Goal: Transaction & Acquisition: Purchase product/service

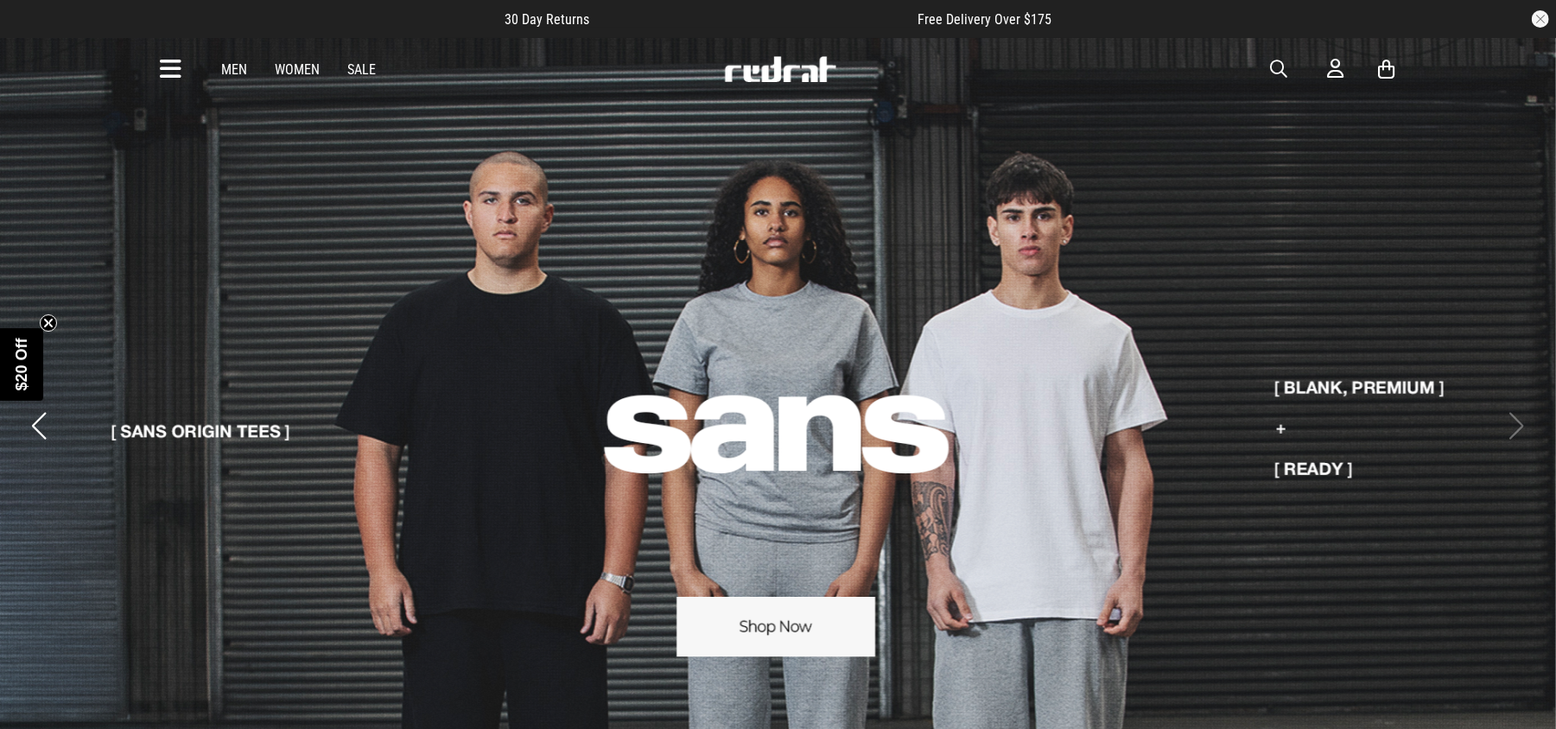
click at [38, 407] on button "Previous slide" at bounding box center [39, 426] width 23 height 38
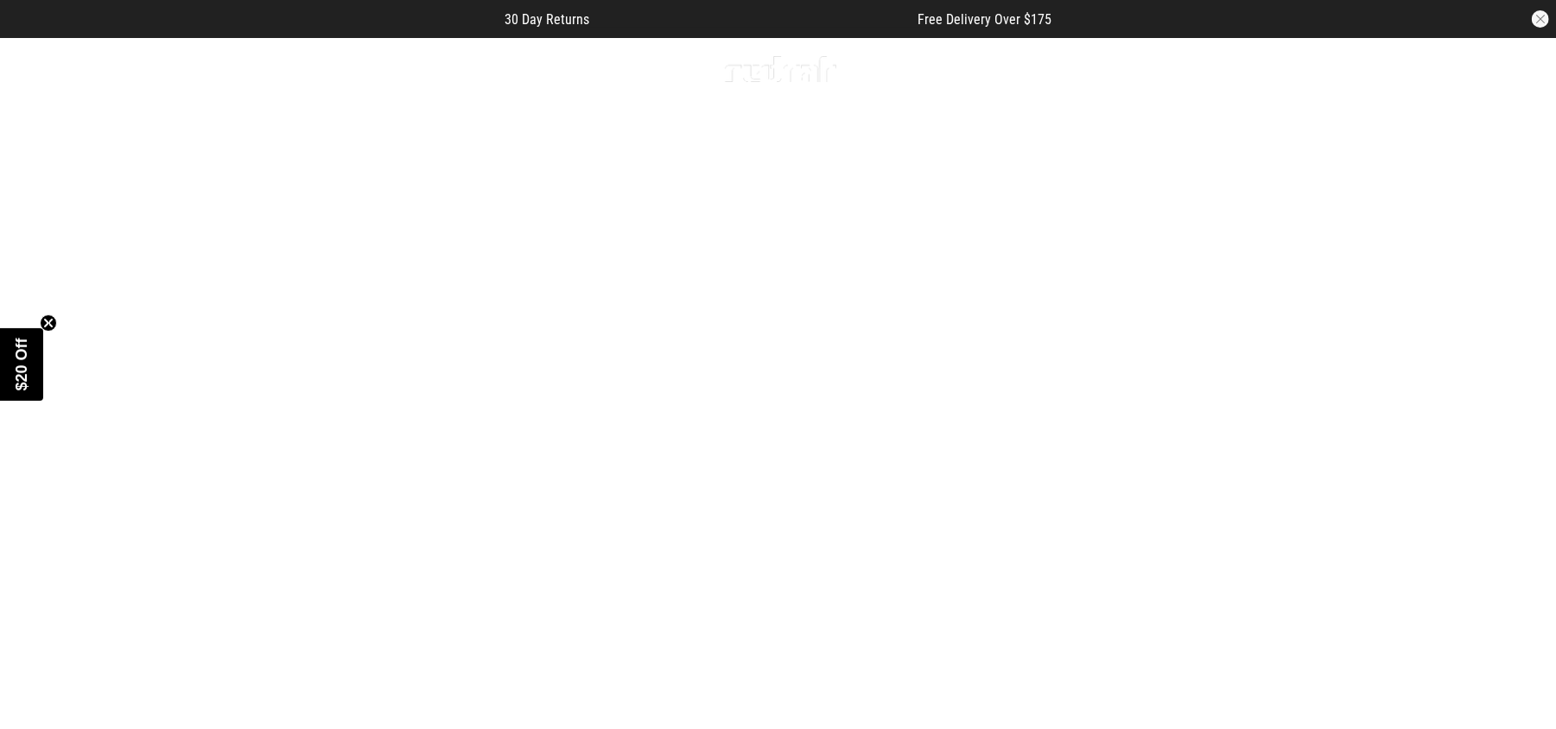
click at [722, 669] on link "3 / 4" at bounding box center [778, 426] width 1556 height 779
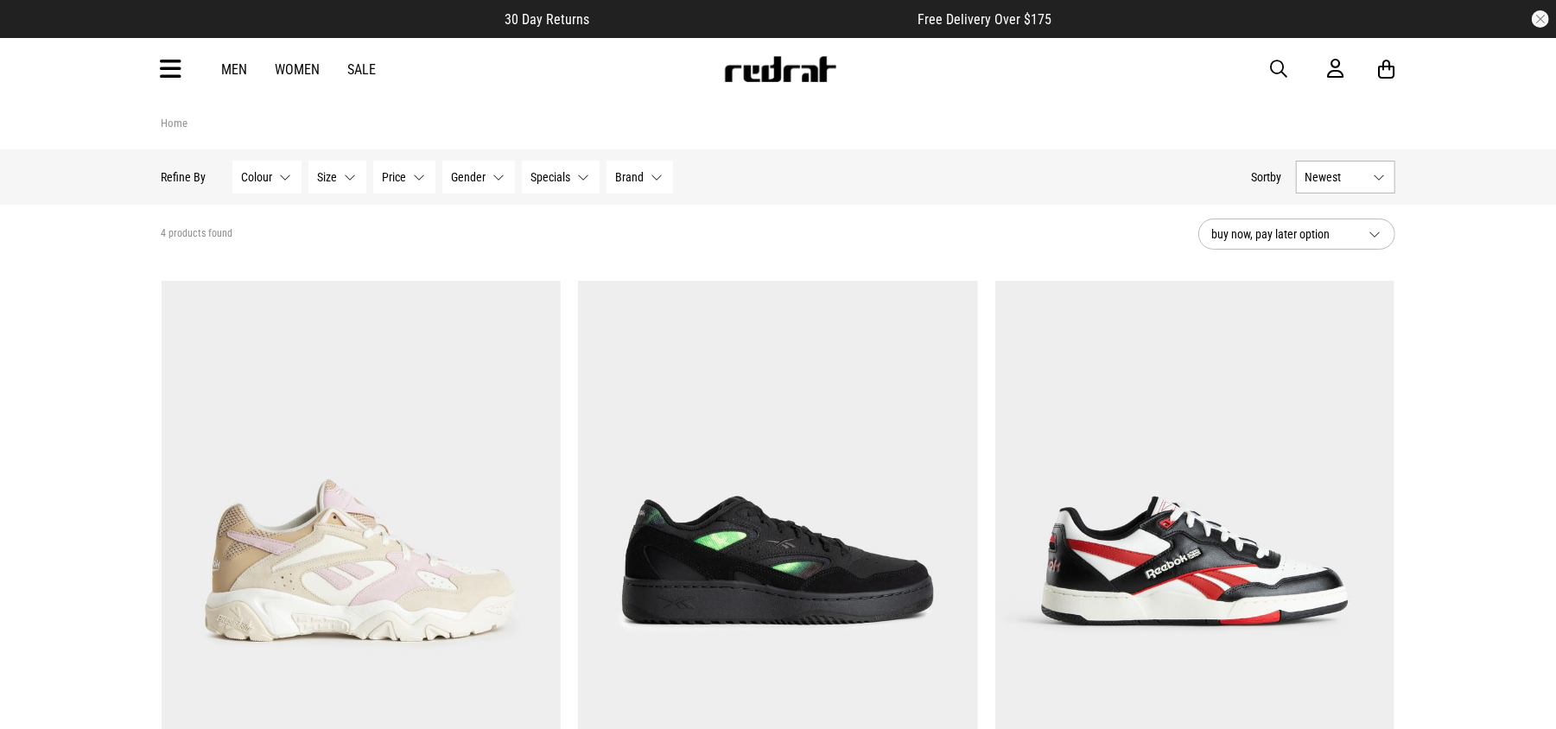
click at [499, 178] on button "Gender None selected" at bounding box center [478, 177] width 73 height 33
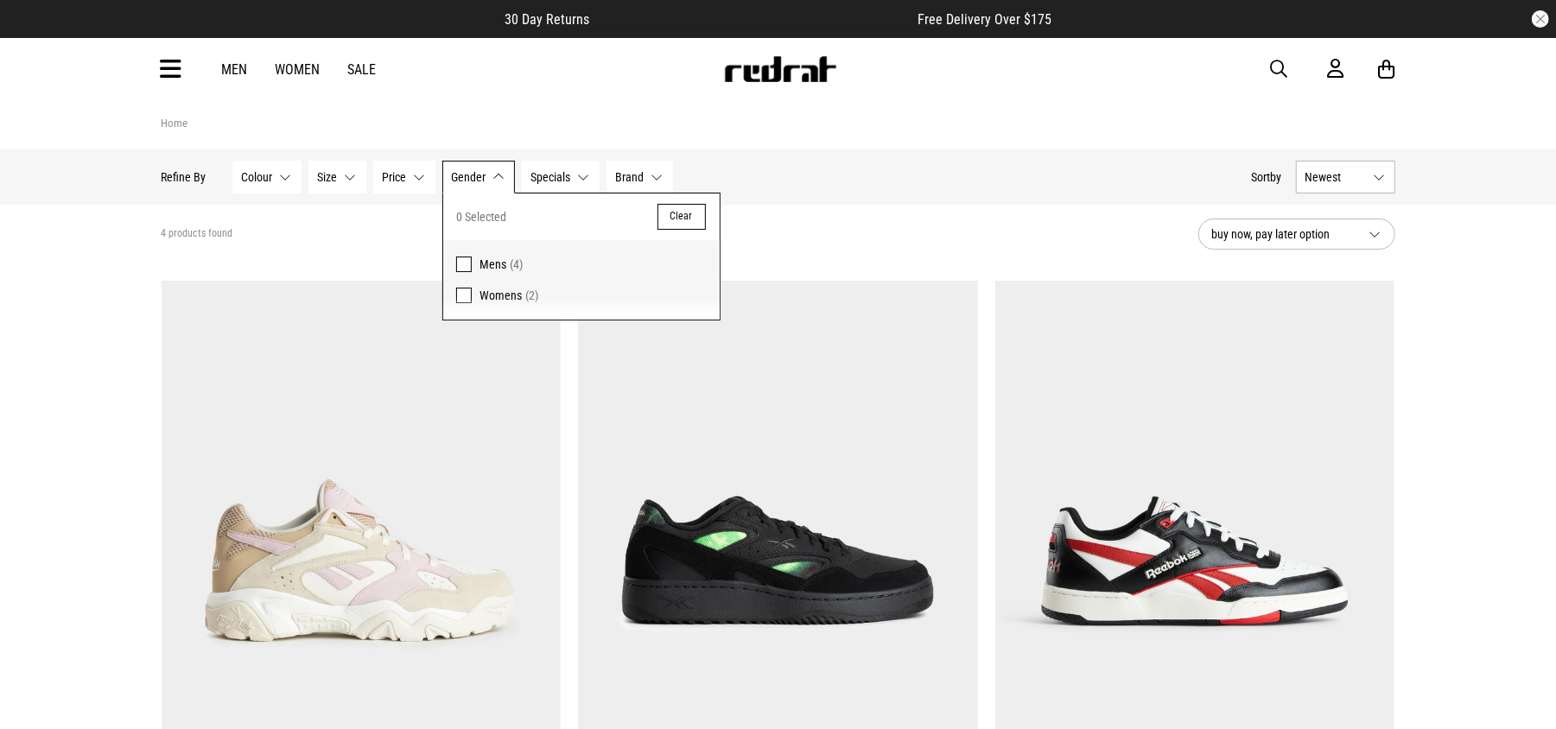
click at [467, 259] on span at bounding box center [464, 265] width 16 height 16
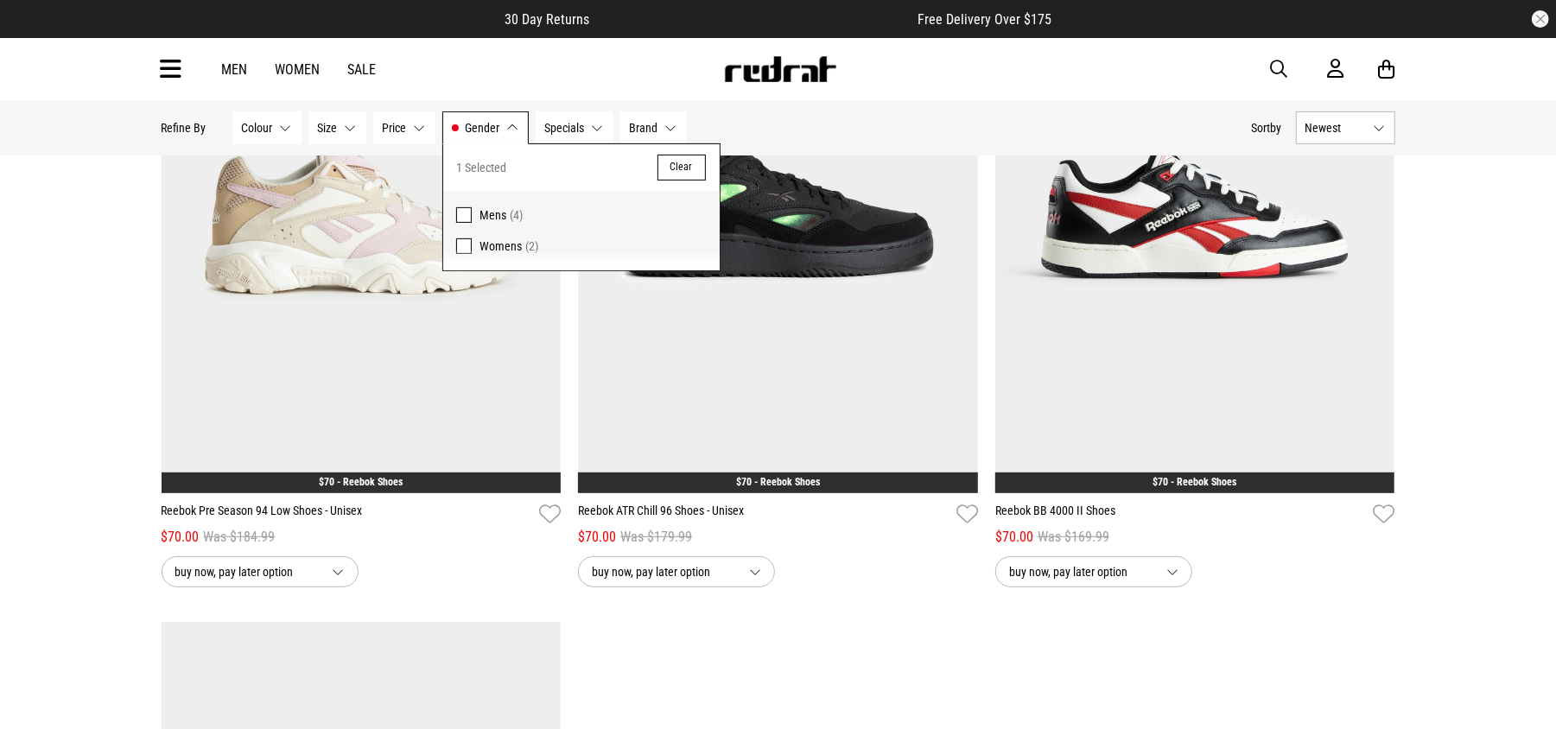
scroll to position [371, 0]
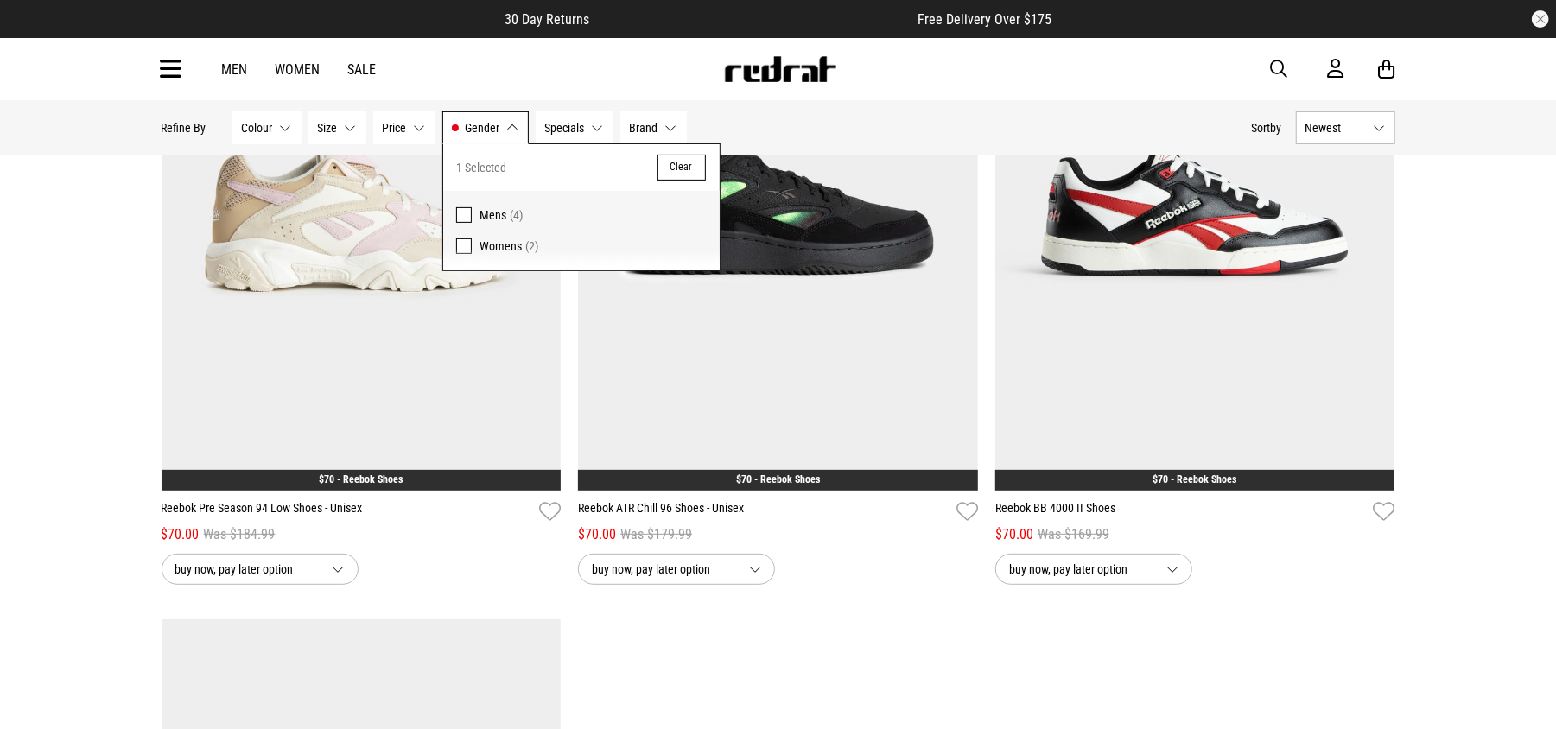
click at [2, 474] on div "**********" at bounding box center [778, 576] width 1556 height 1694
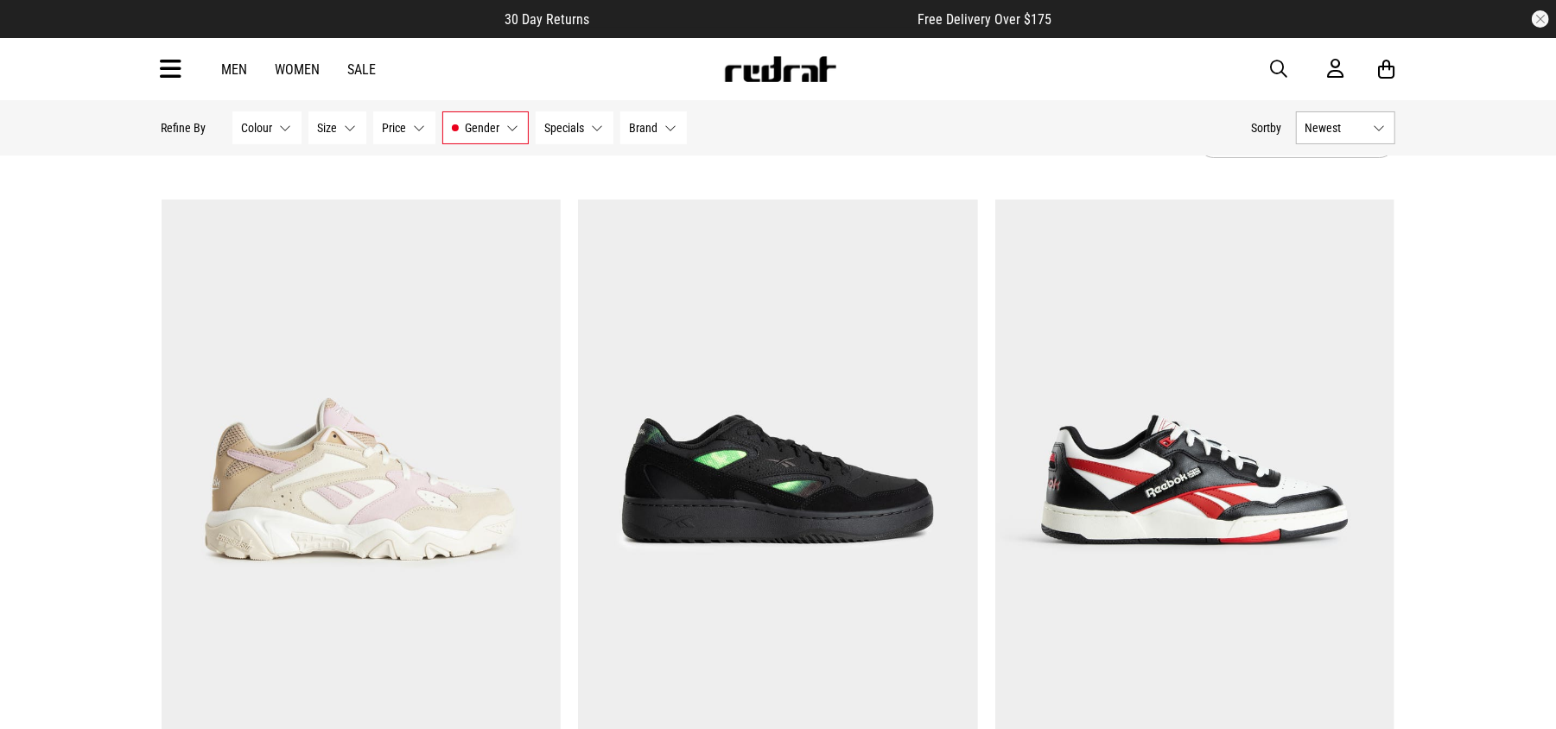
scroll to position [0, 0]
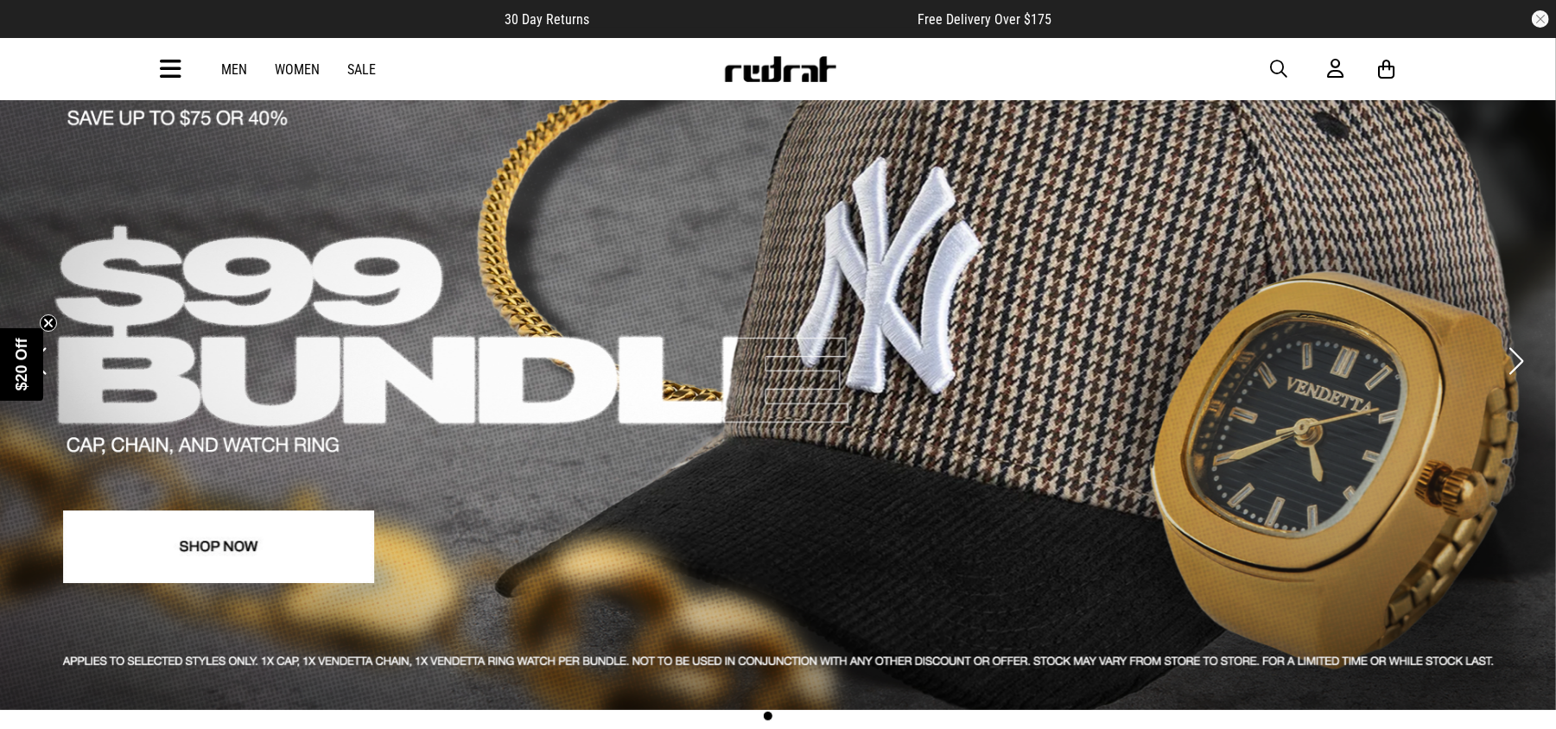
click at [1512, 342] on button "Next slide" at bounding box center [1516, 361] width 23 height 38
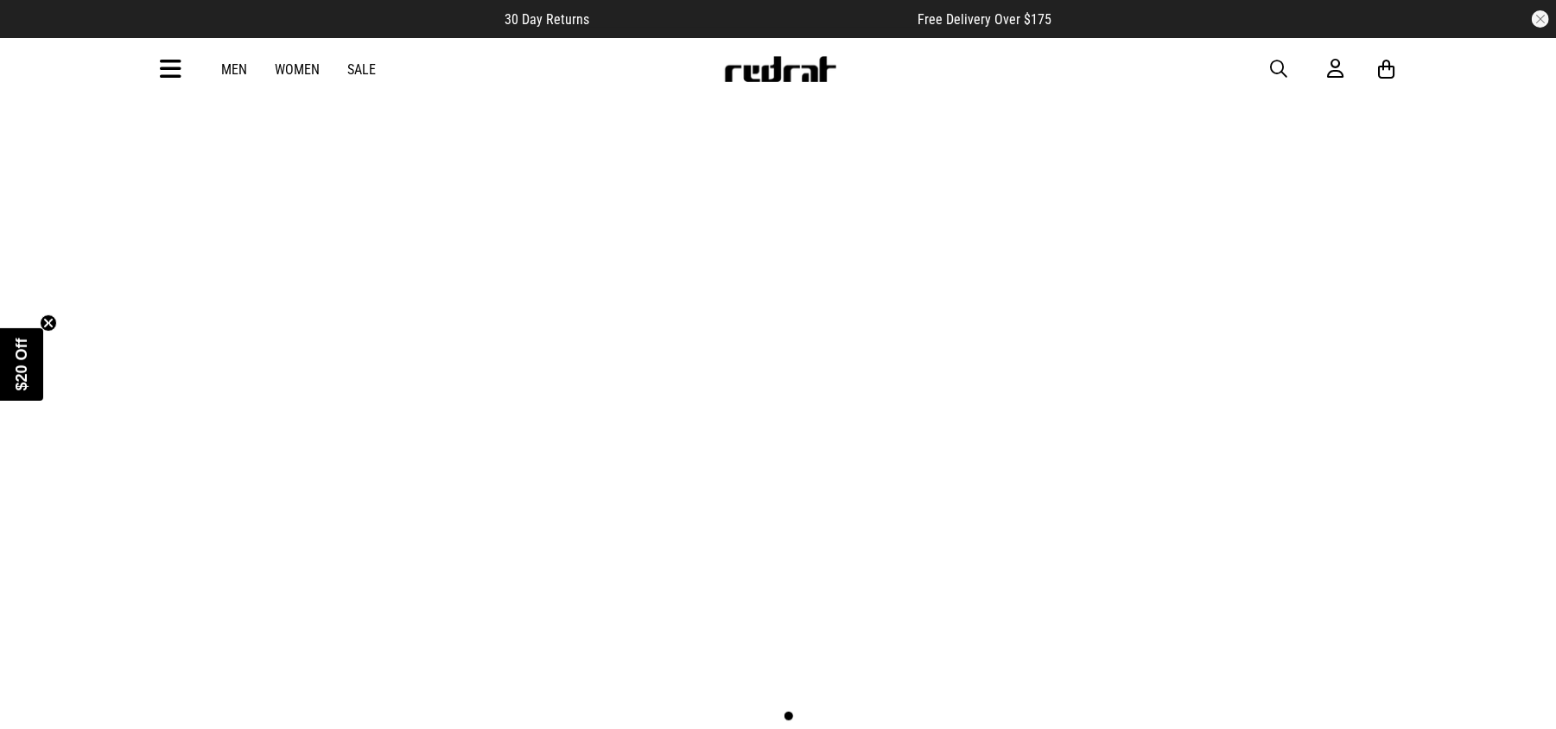
click at [1512, 342] on button "Next slide" at bounding box center [1516, 361] width 23 height 38
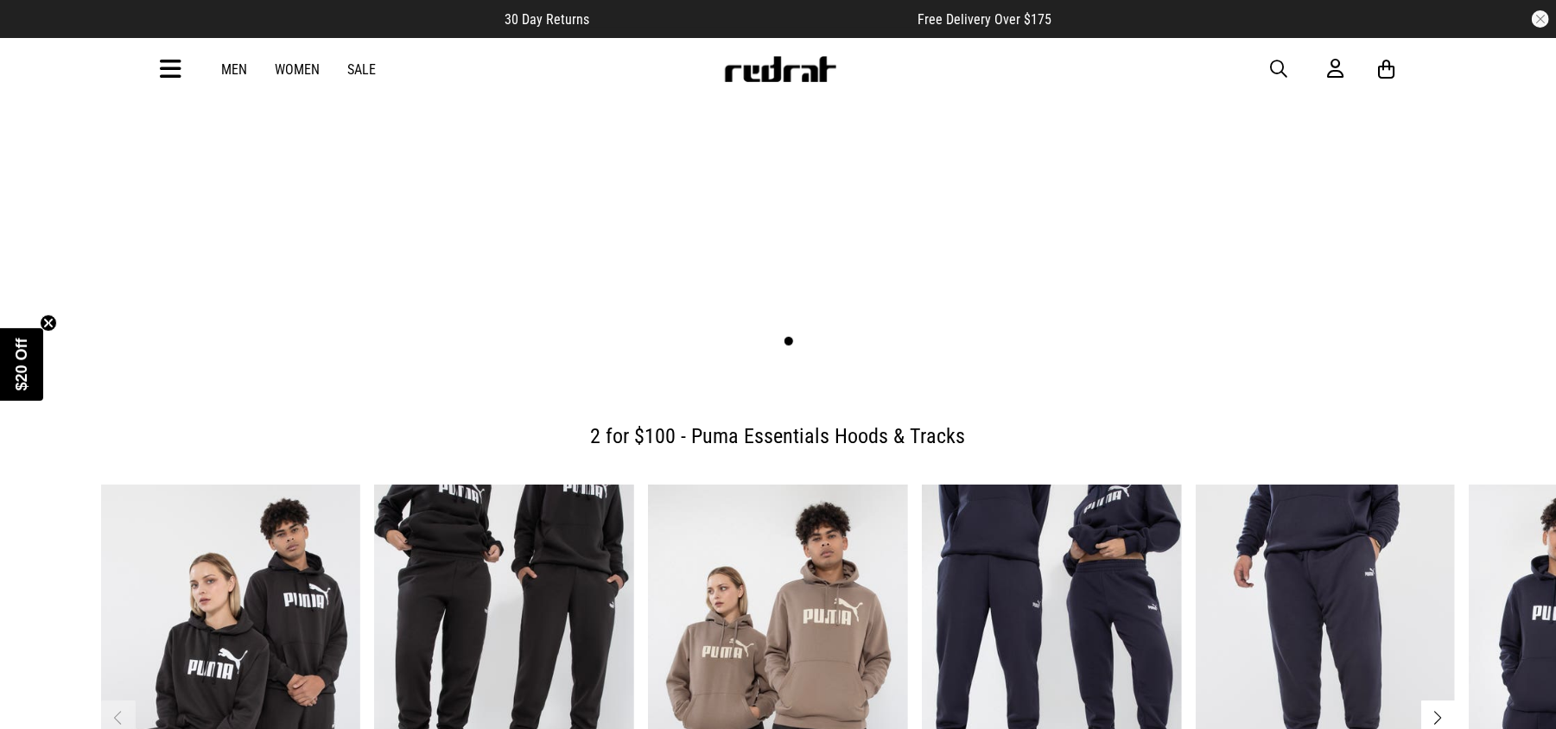
scroll to position [351, 0]
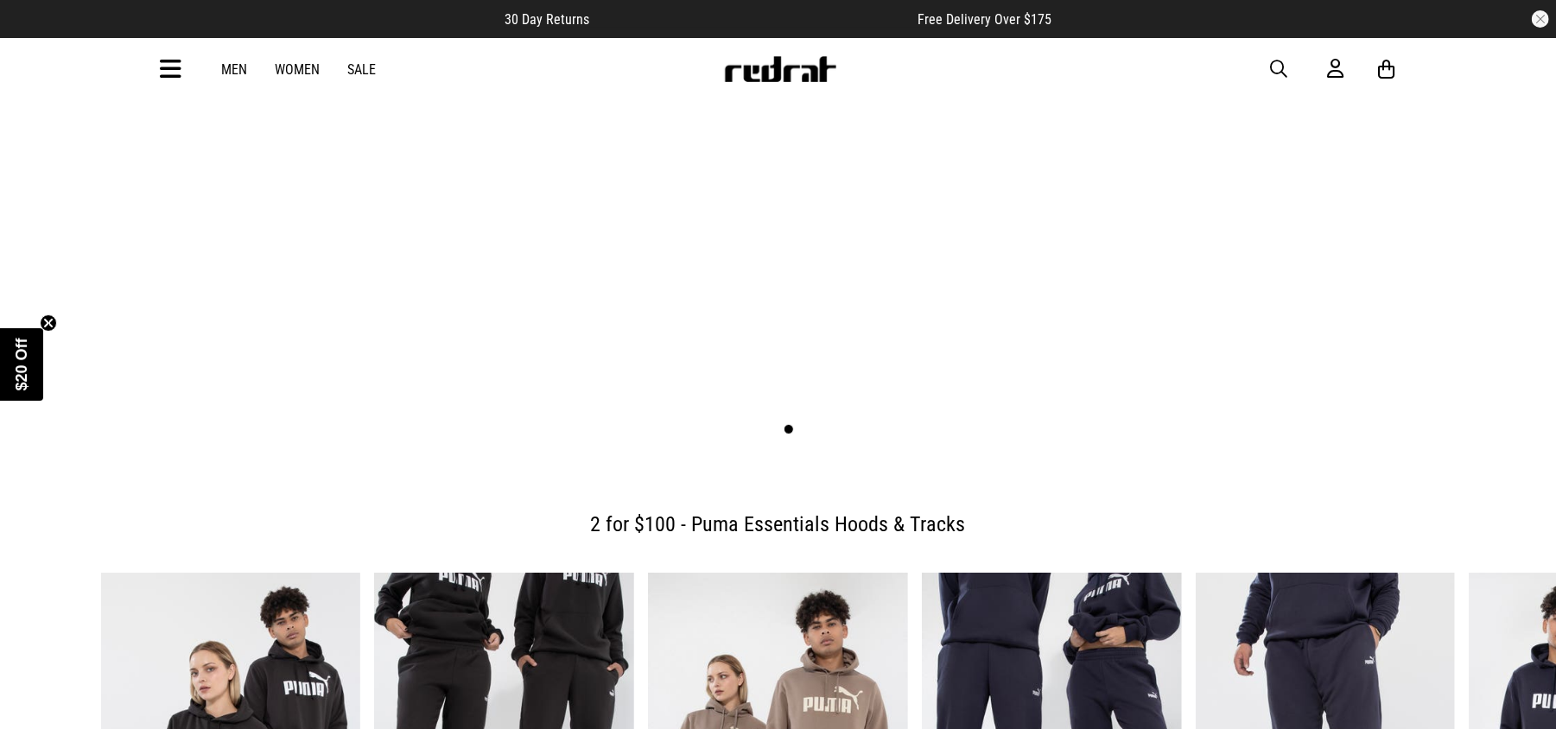
click at [363, 74] on link "Sale" at bounding box center [362, 69] width 29 height 16
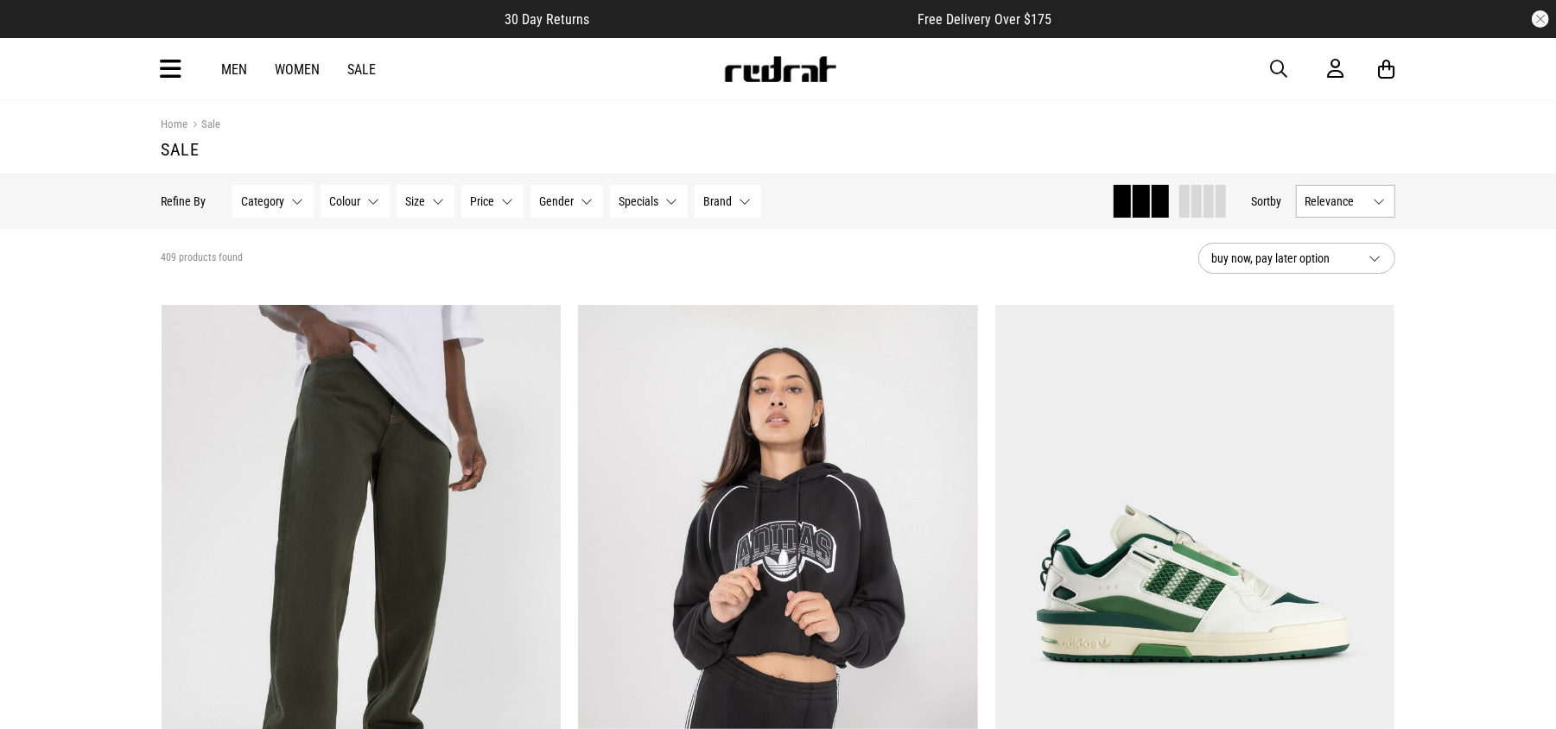
click at [295, 208] on button "Category None selected" at bounding box center [272, 201] width 81 height 33
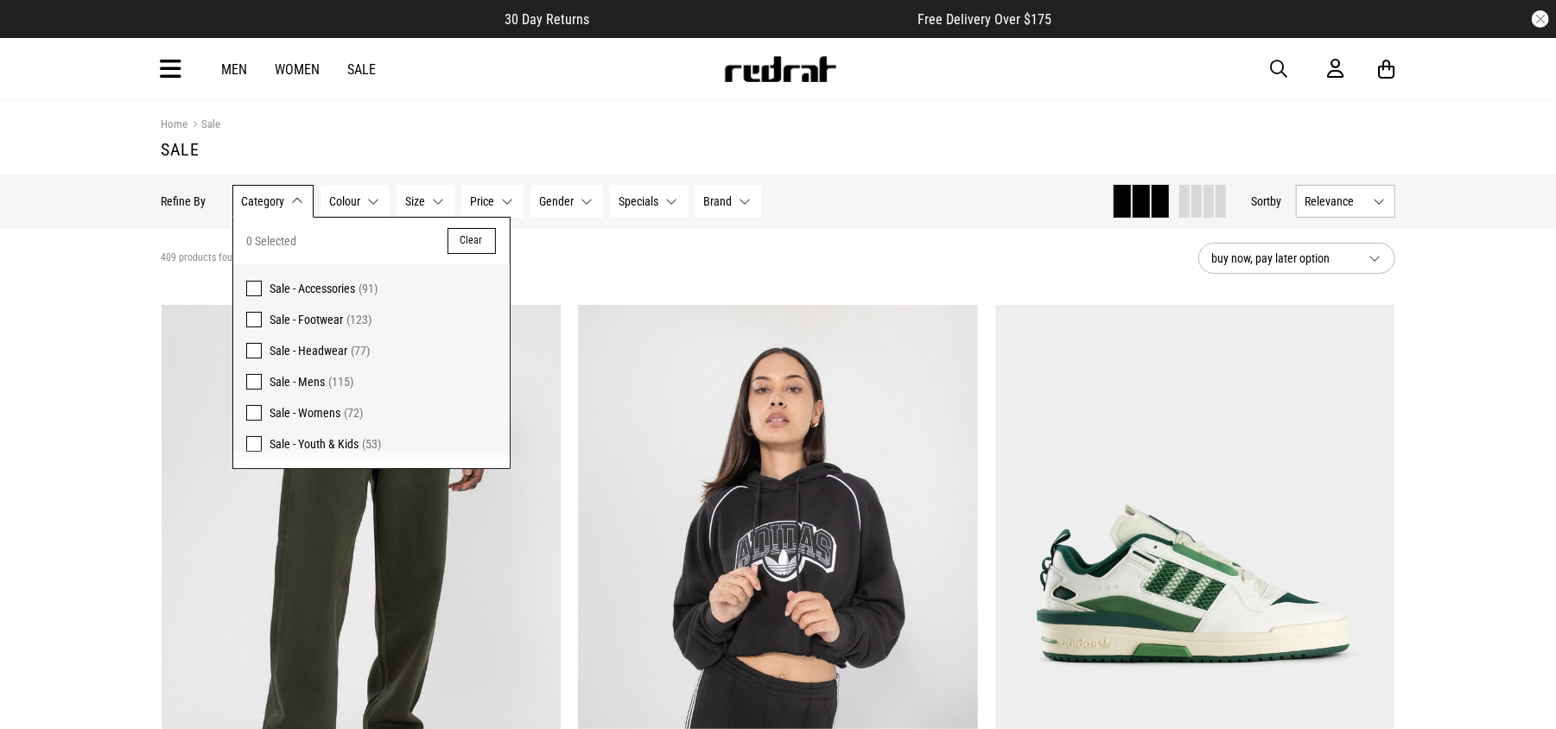
click at [254, 316] on span at bounding box center [254, 320] width 16 height 16
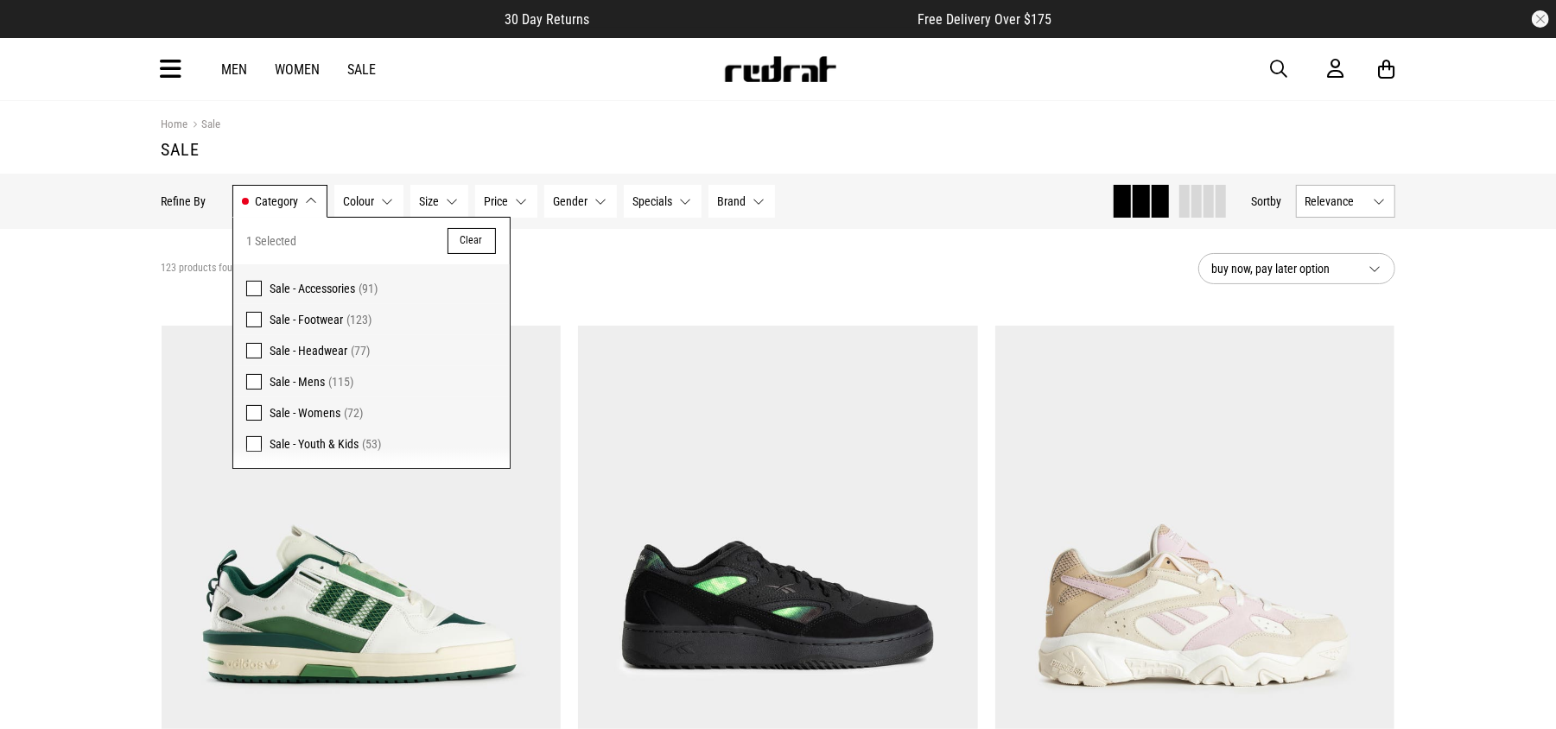
click at [600, 202] on button "Gender None selected" at bounding box center [580, 201] width 73 height 33
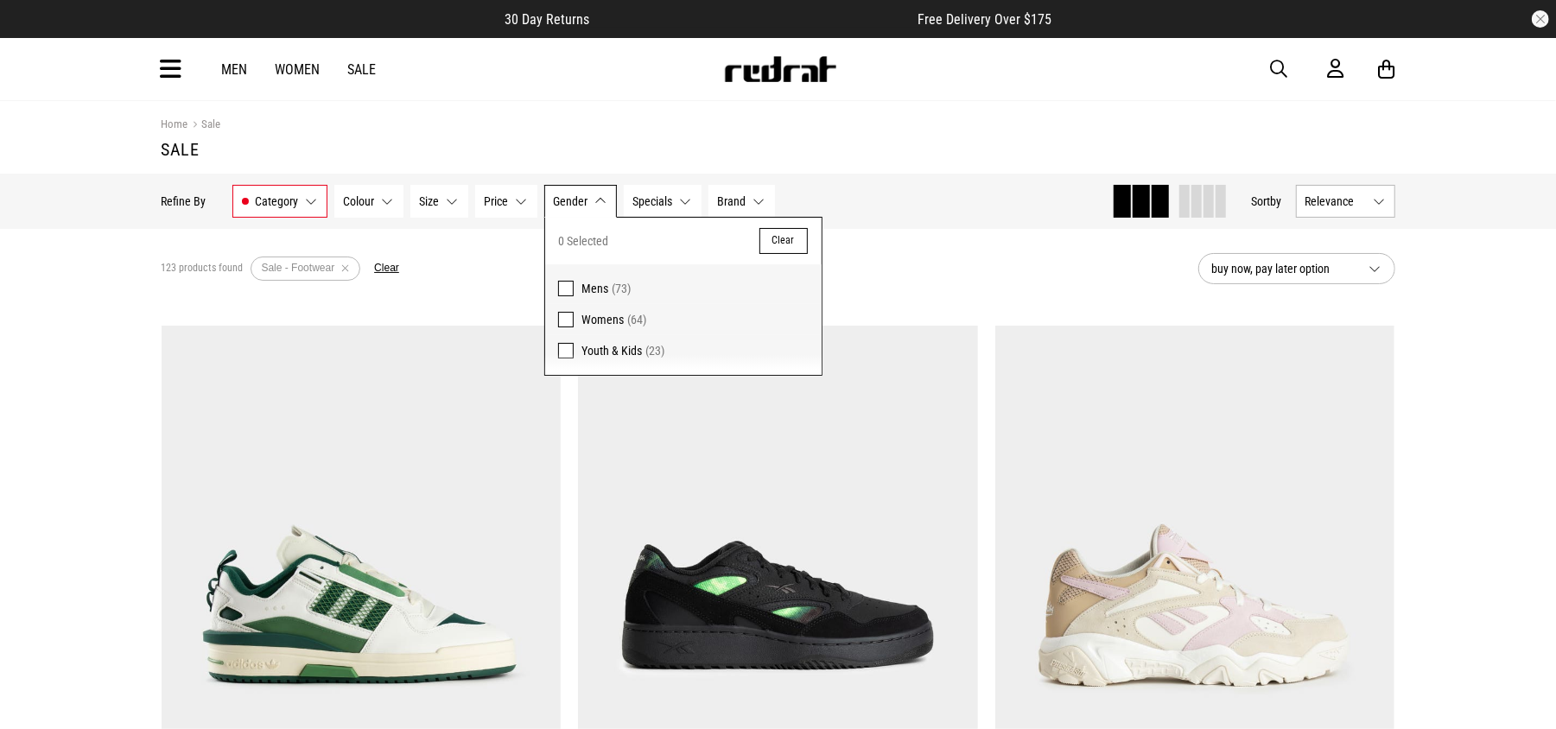
click at [569, 284] on span at bounding box center [566, 289] width 16 height 16
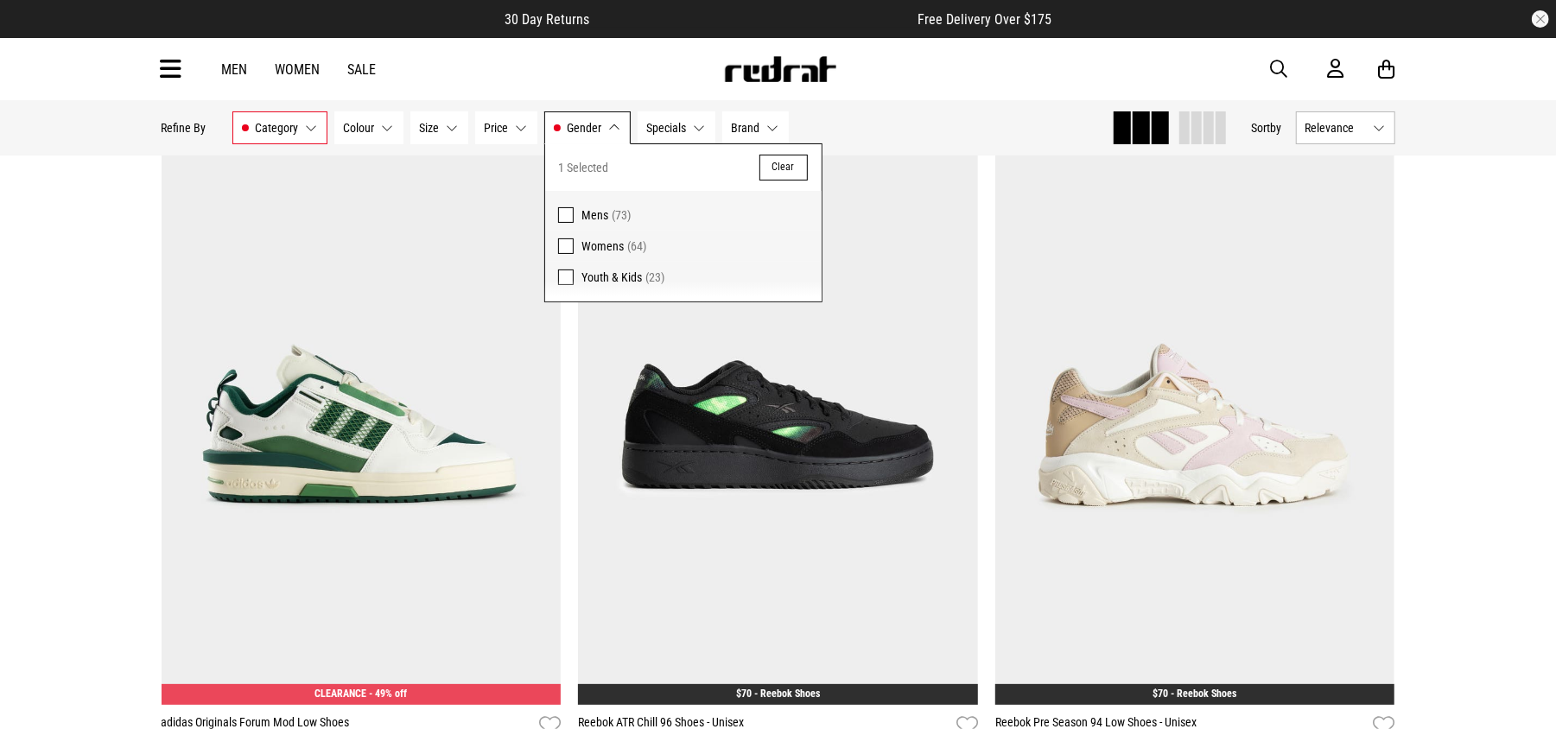
scroll to position [181, 0]
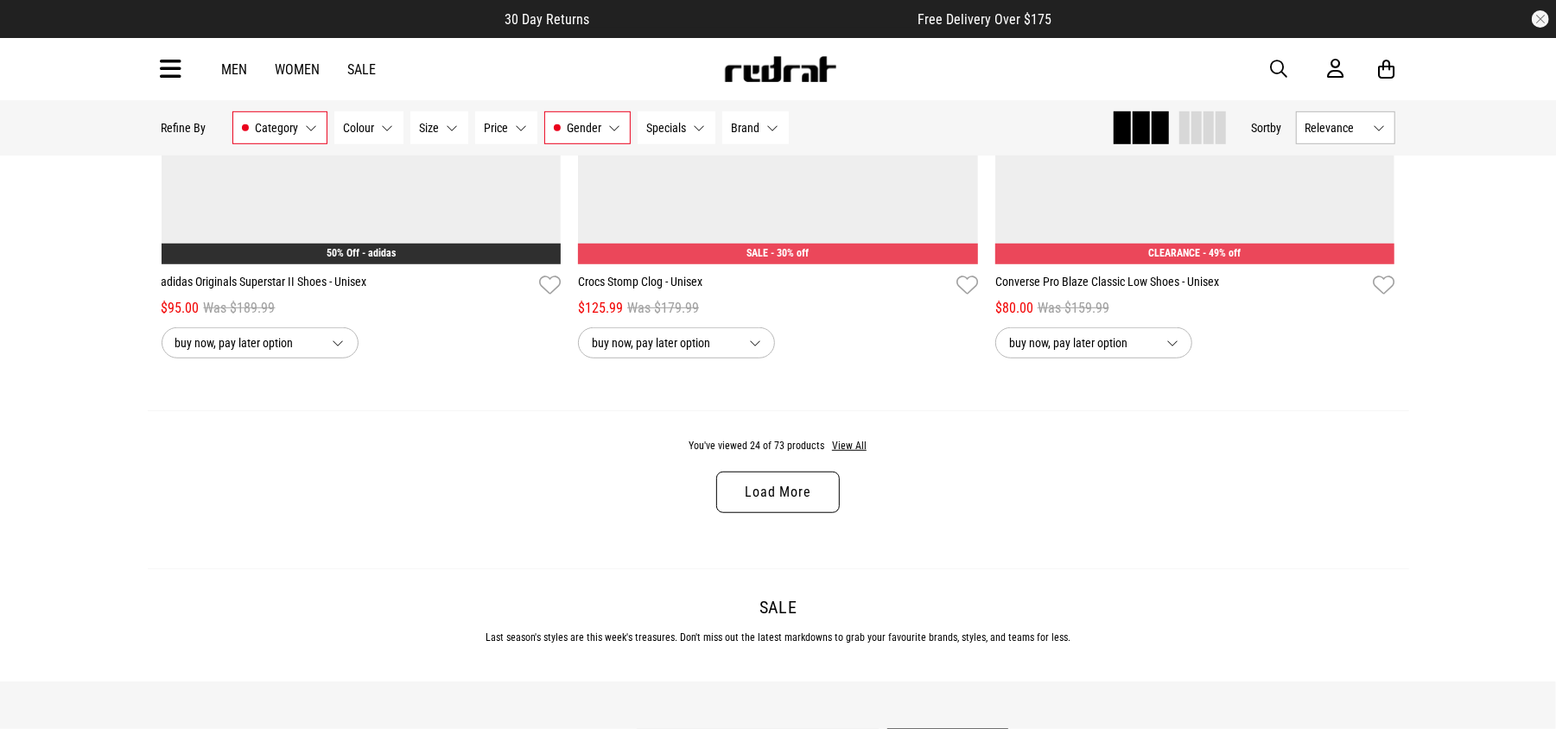
scroll to position [5441, 0]
click at [796, 508] on link "Load More" at bounding box center [777, 491] width 123 height 41
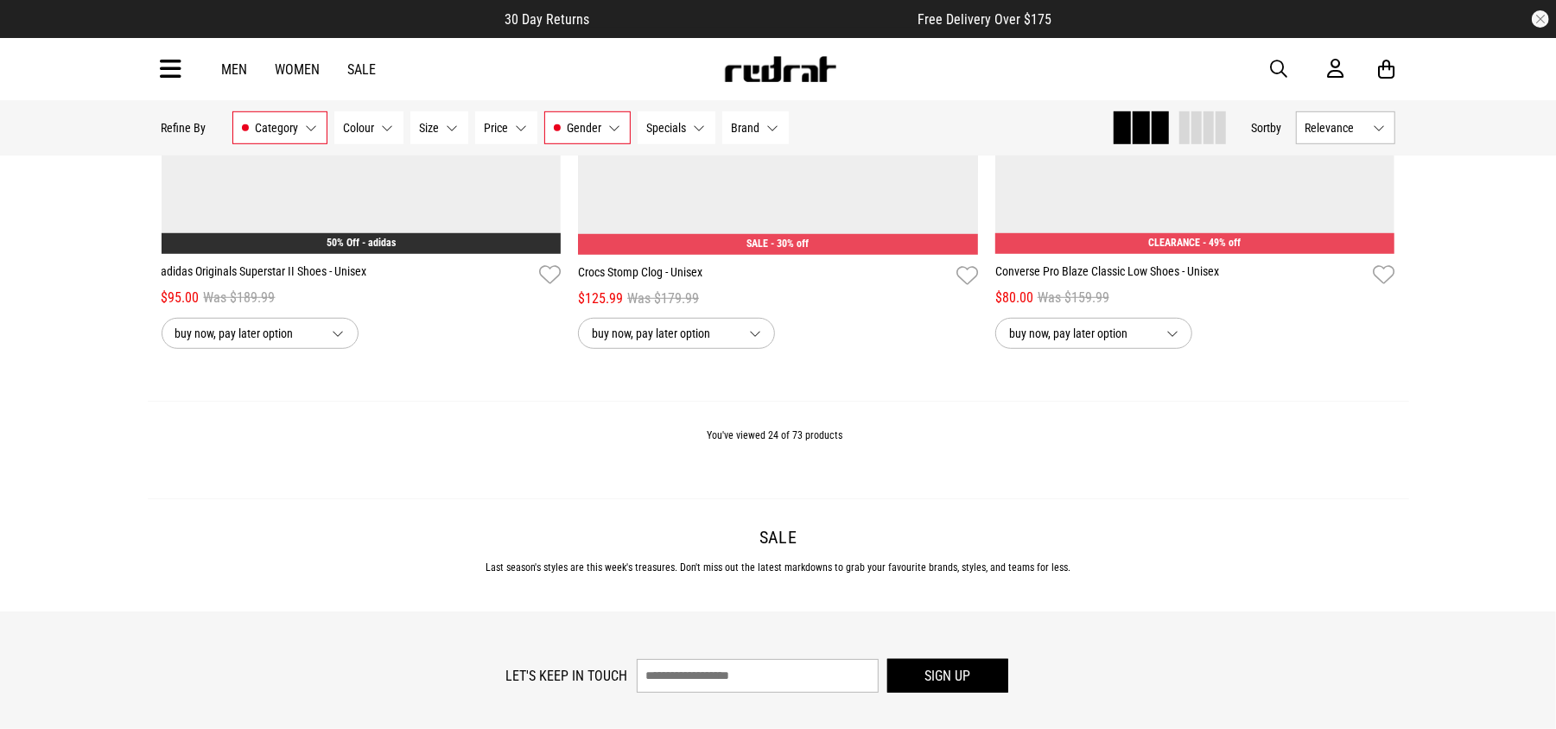
scroll to position [5449, 0]
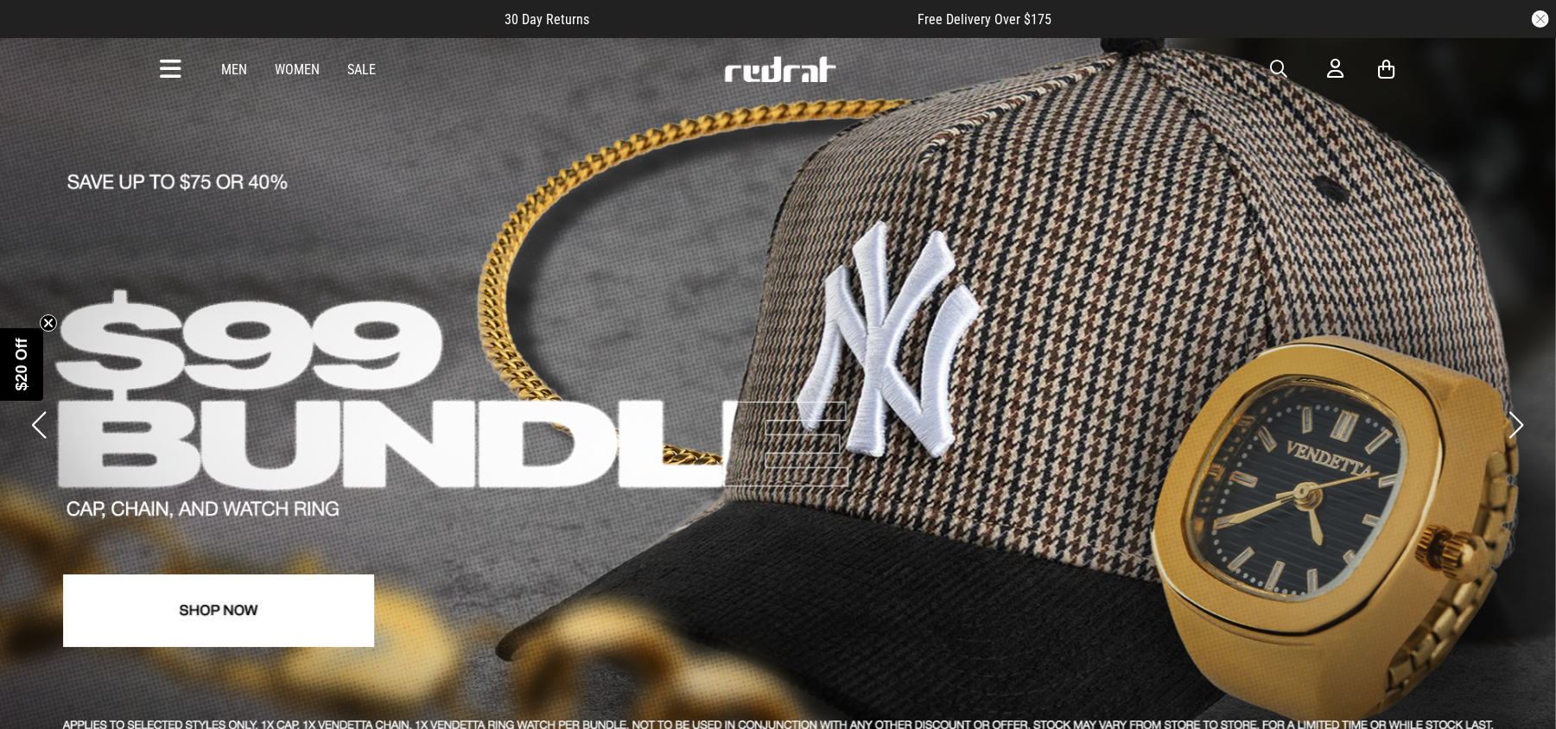
click at [365, 70] on link "Sale" at bounding box center [362, 69] width 29 height 16
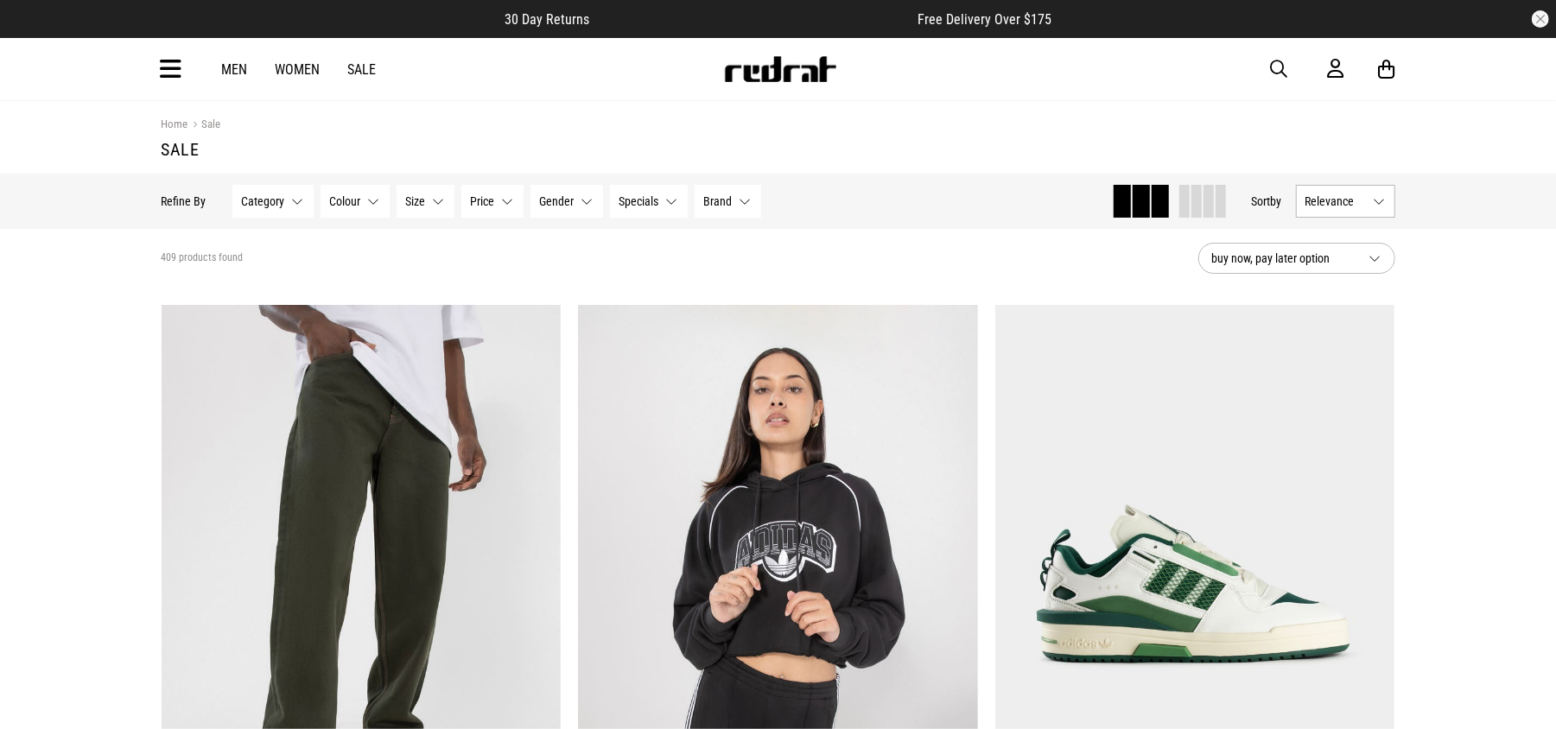
click at [297, 202] on button "Category None selected" at bounding box center [272, 201] width 81 height 33
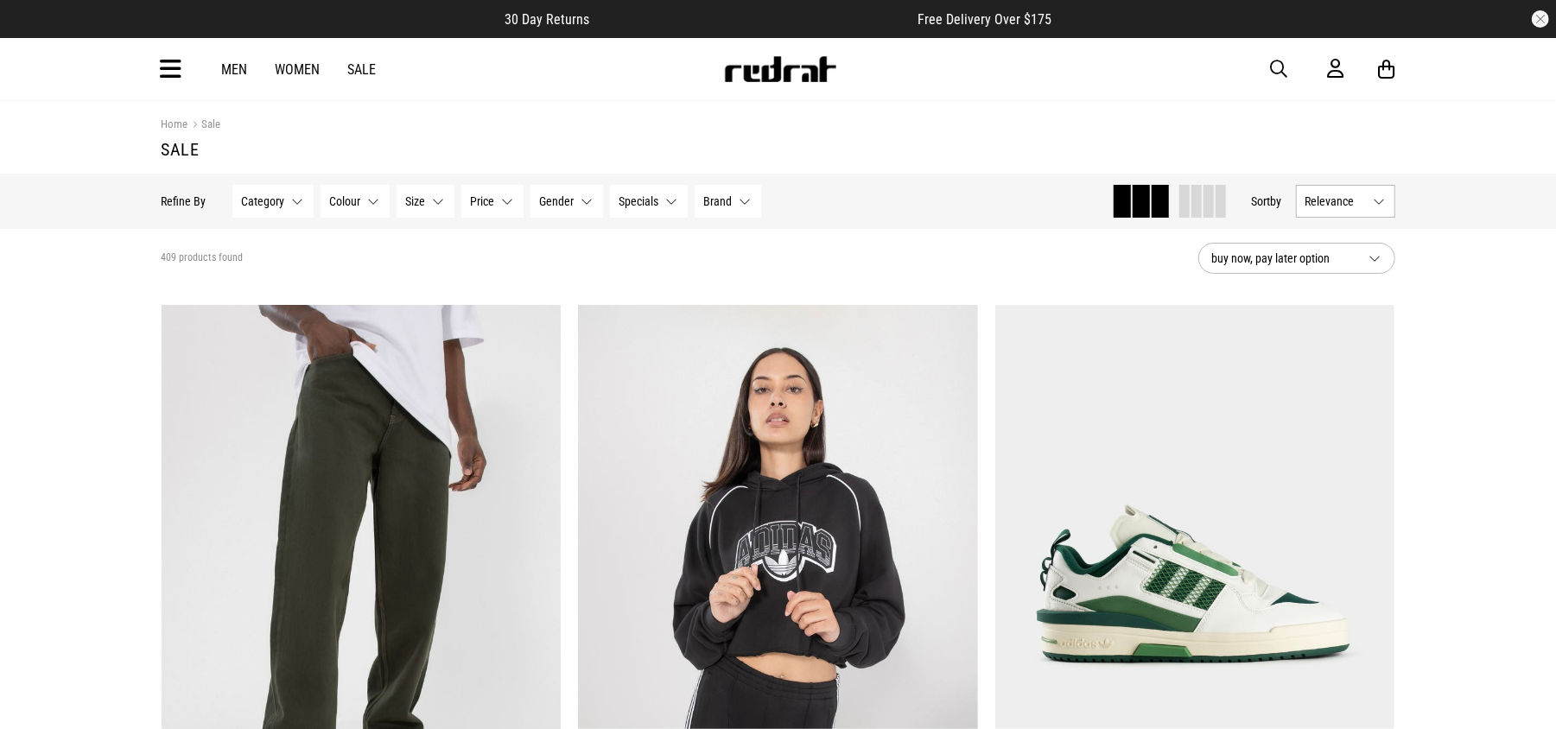
click at [298, 200] on button "Category None selected" at bounding box center [272, 201] width 81 height 33
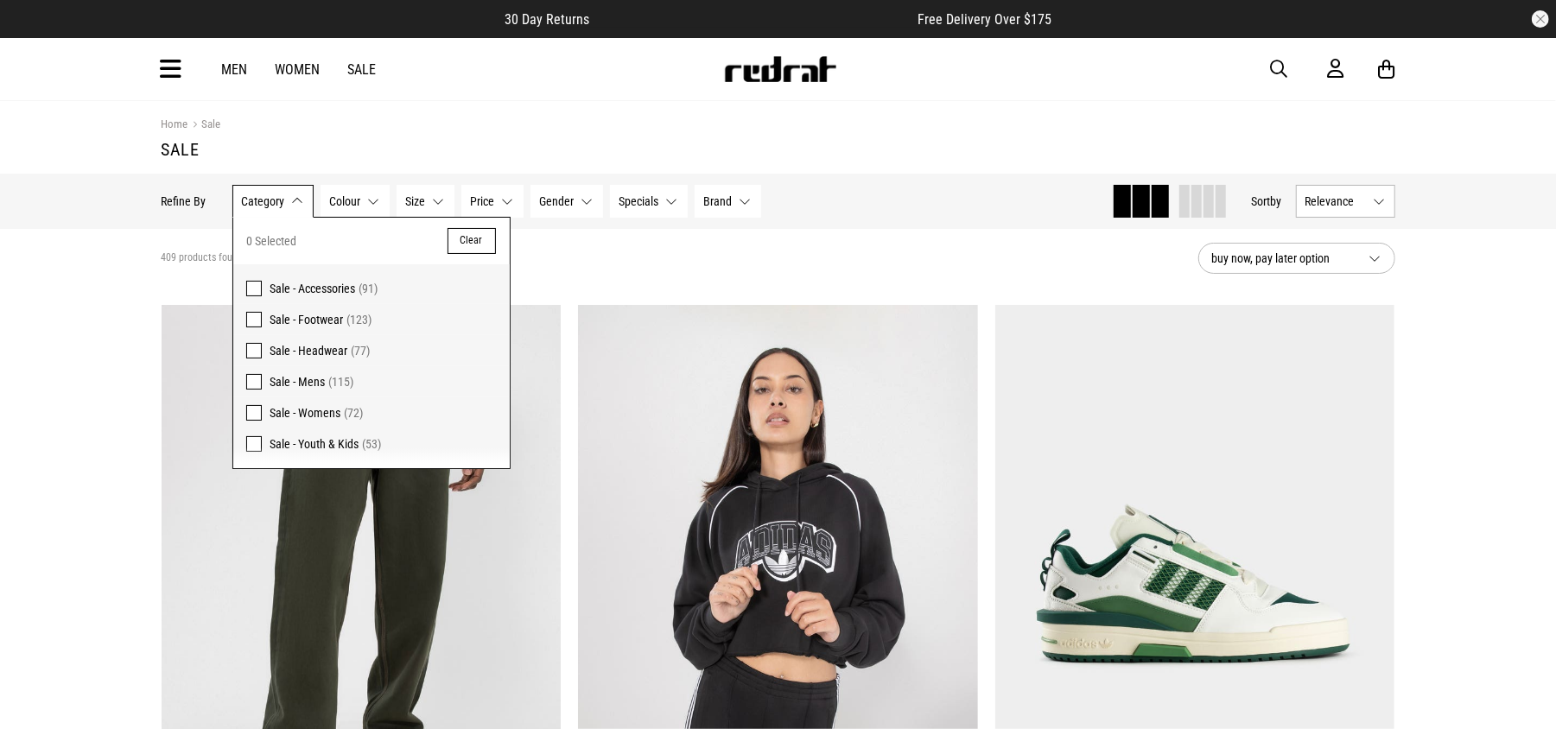
click at [256, 318] on span at bounding box center [254, 320] width 16 height 16
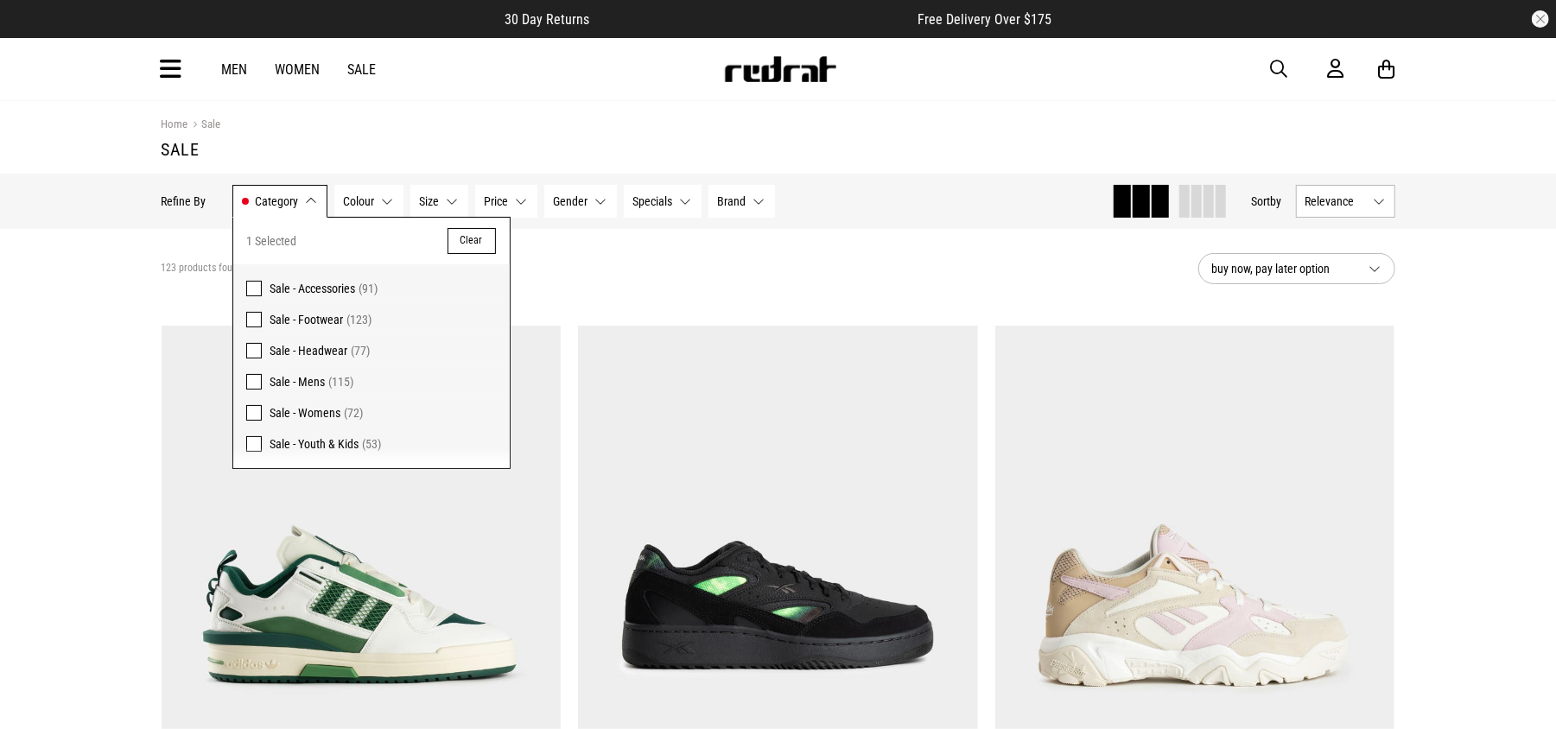
click at [601, 202] on button "Gender None selected" at bounding box center [580, 201] width 73 height 33
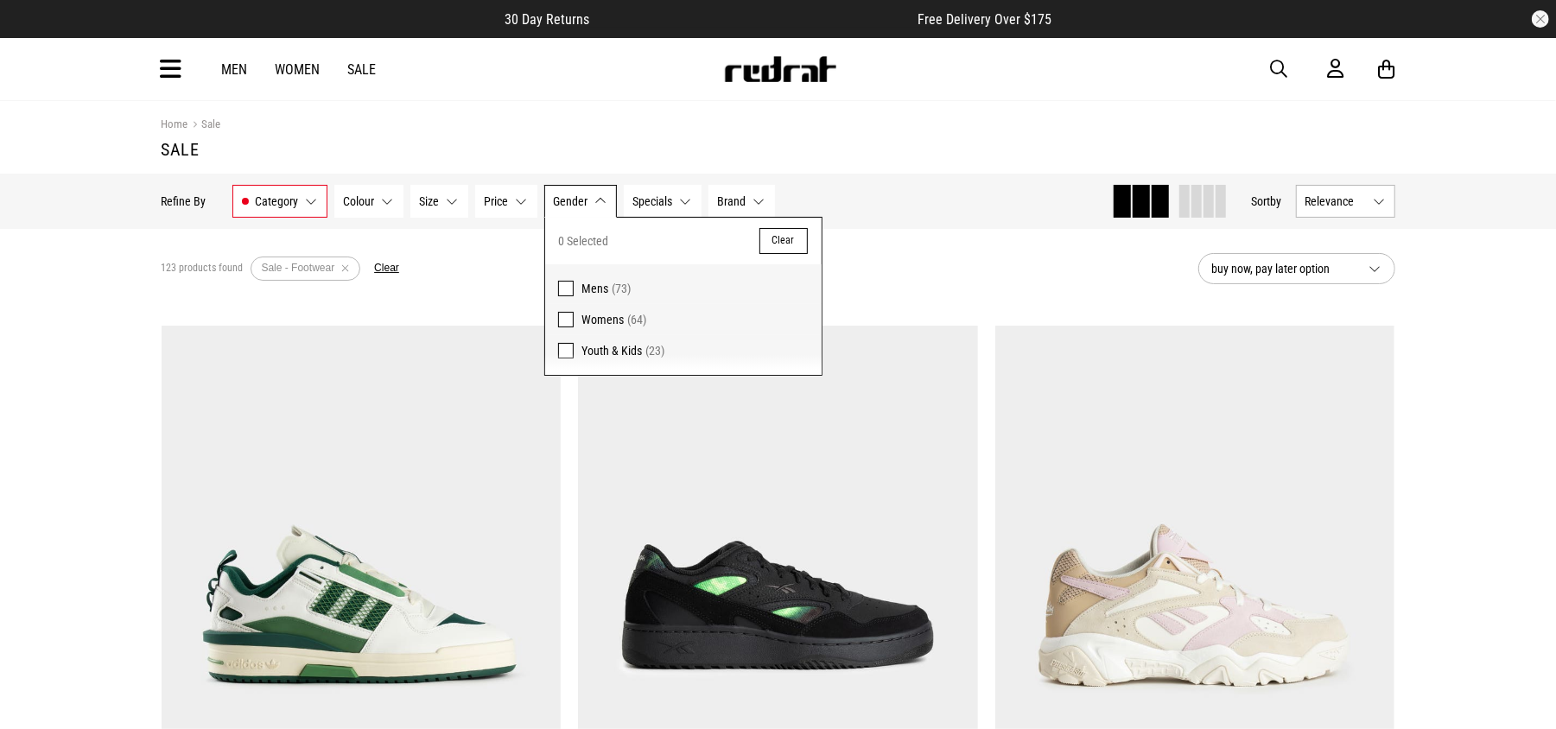
click at [574, 285] on span at bounding box center [566, 289] width 16 height 16
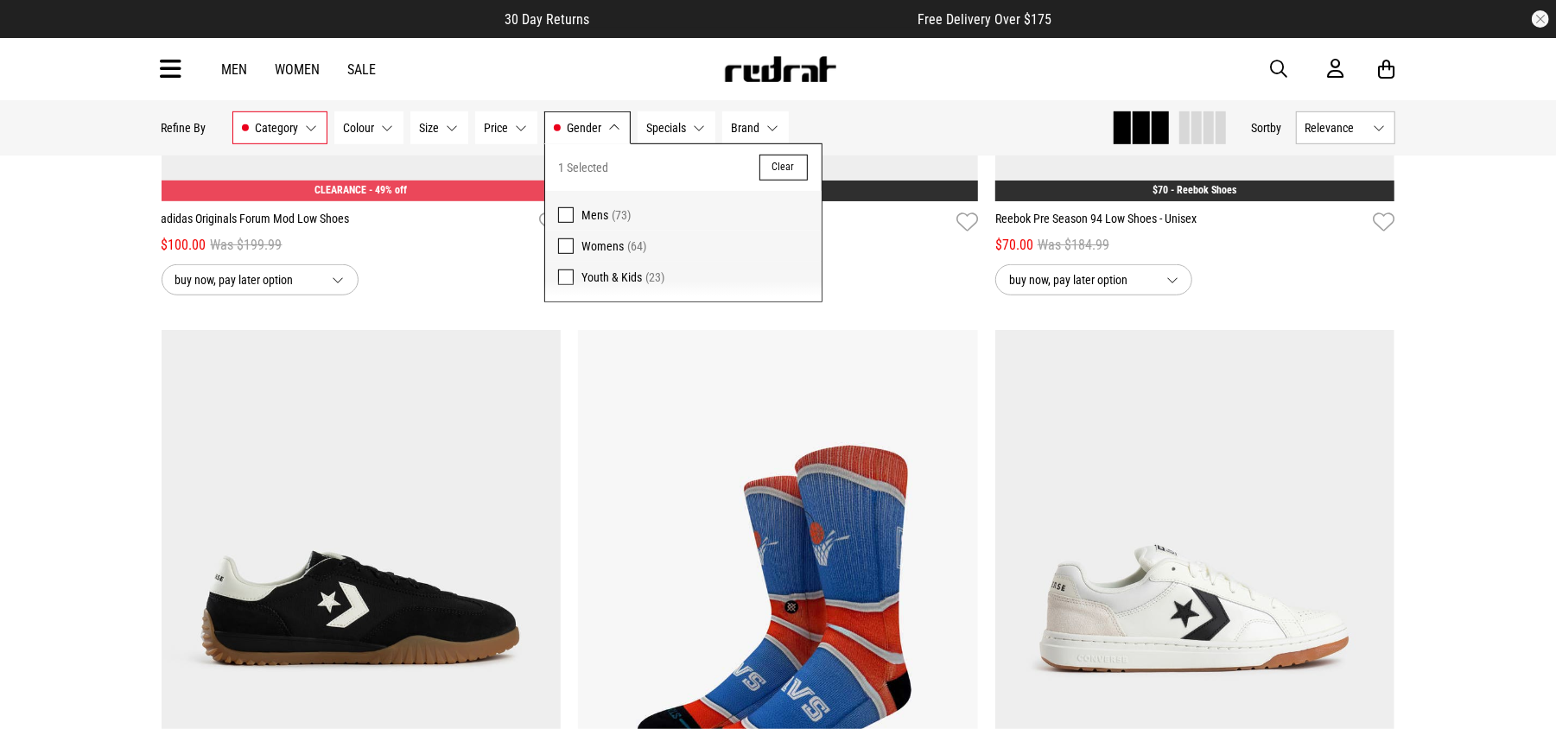
scroll to position [693, 0]
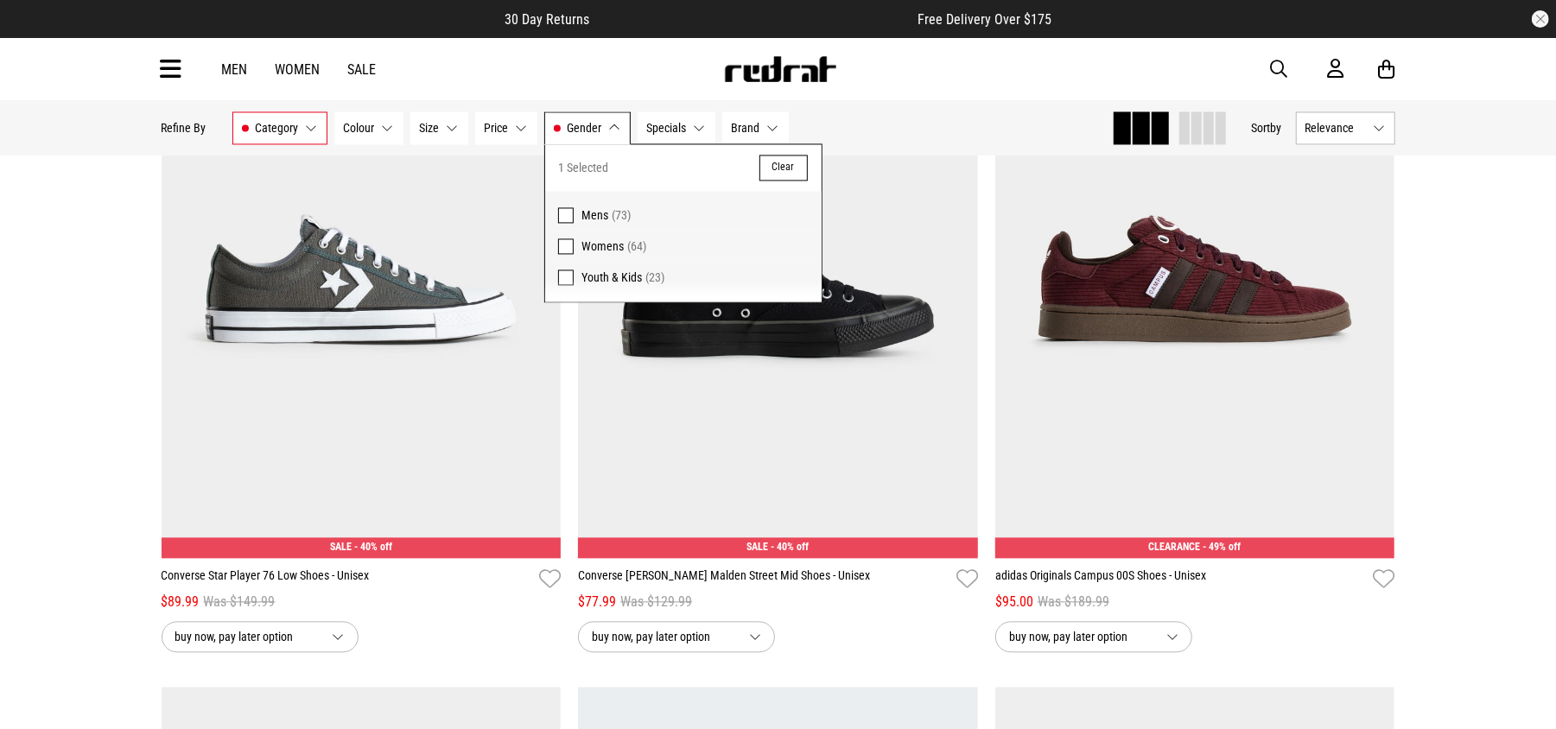
click at [7, 547] on div "Home Sale Sale Hide Refine s Refine By Filters Category Sale - Footwear Categor…" at bounding box center [778, 661] width 1556 height 5909
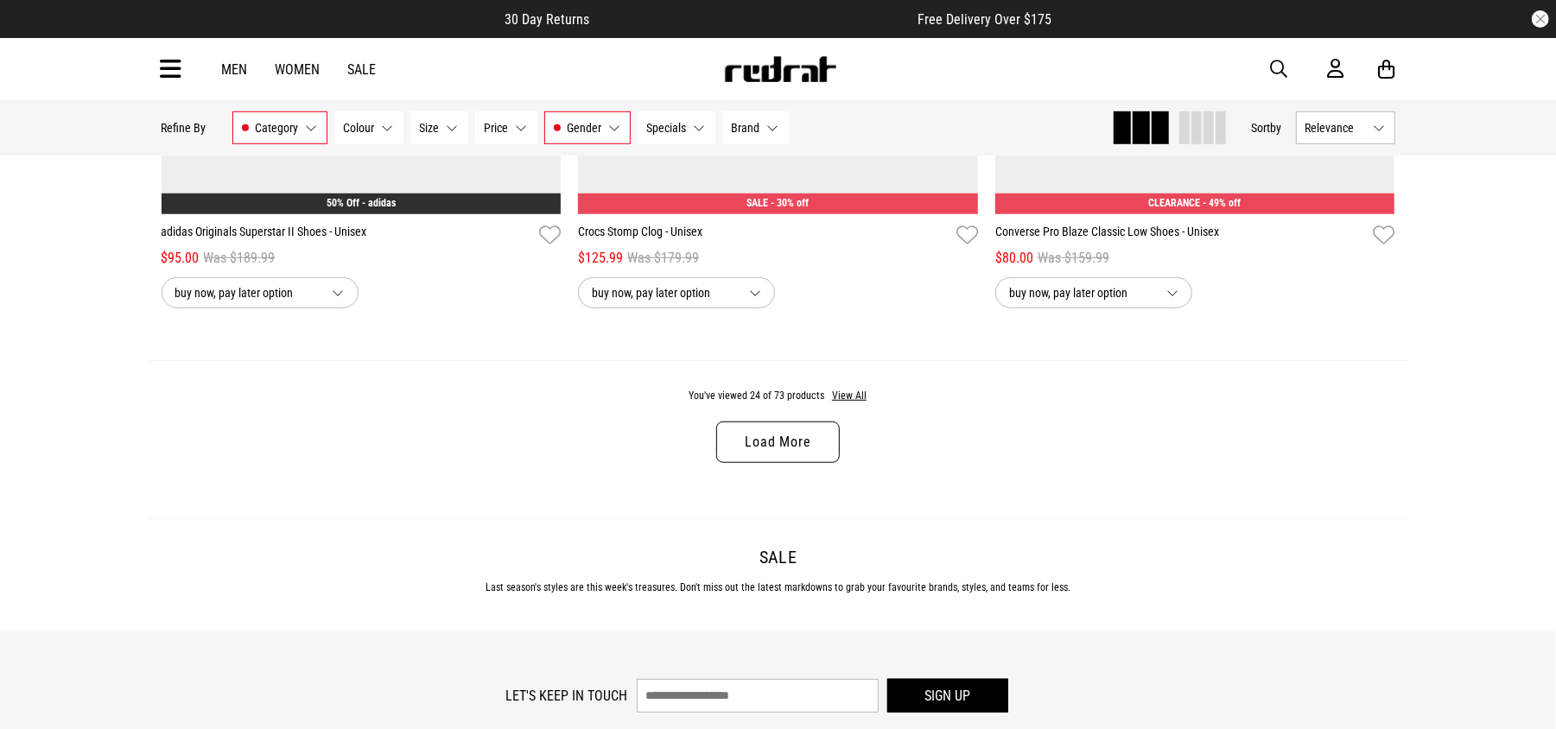
scroll to position [5583, 0]
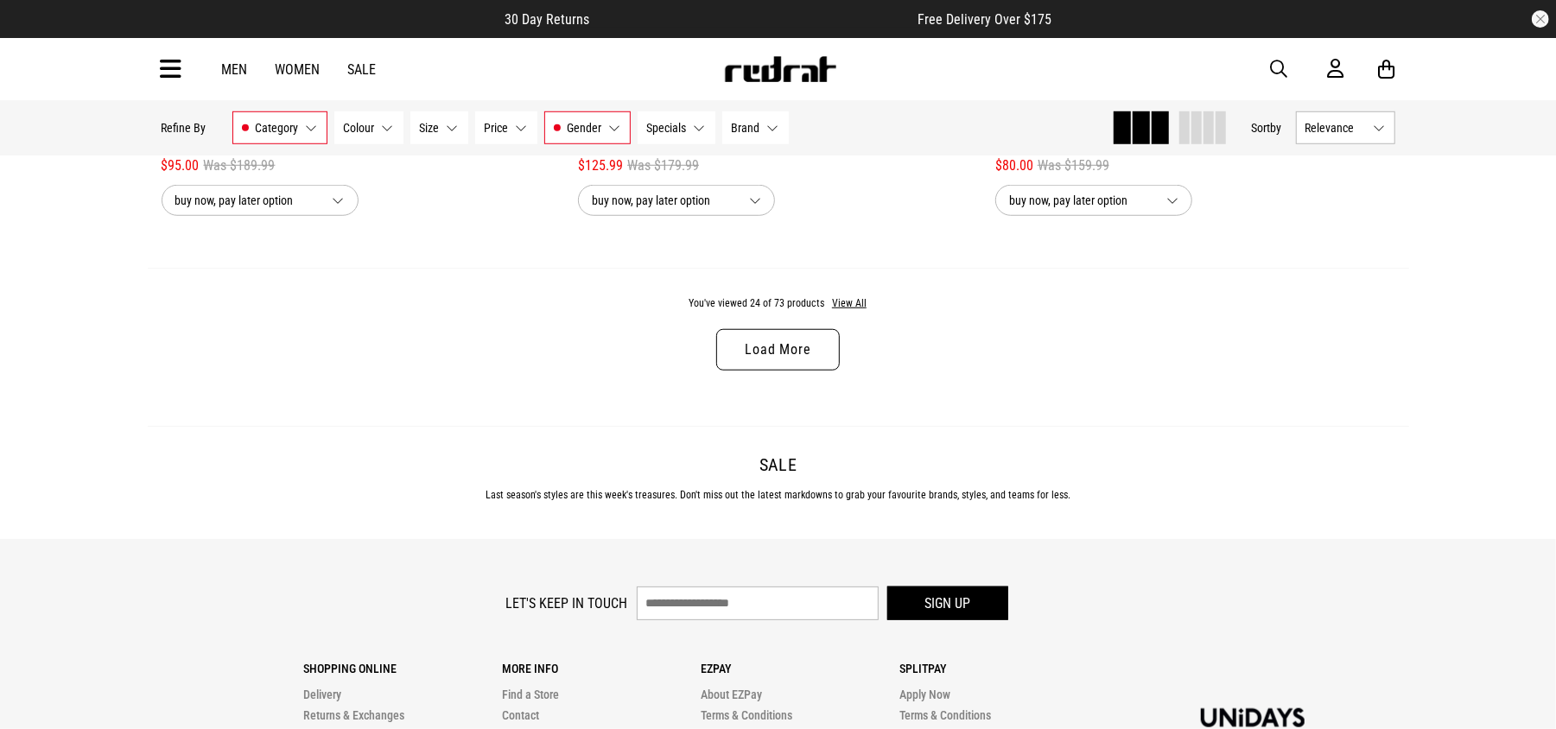
click at [760, 371] on link "Load More" at bounding box center [777, 349] width 123 height 41
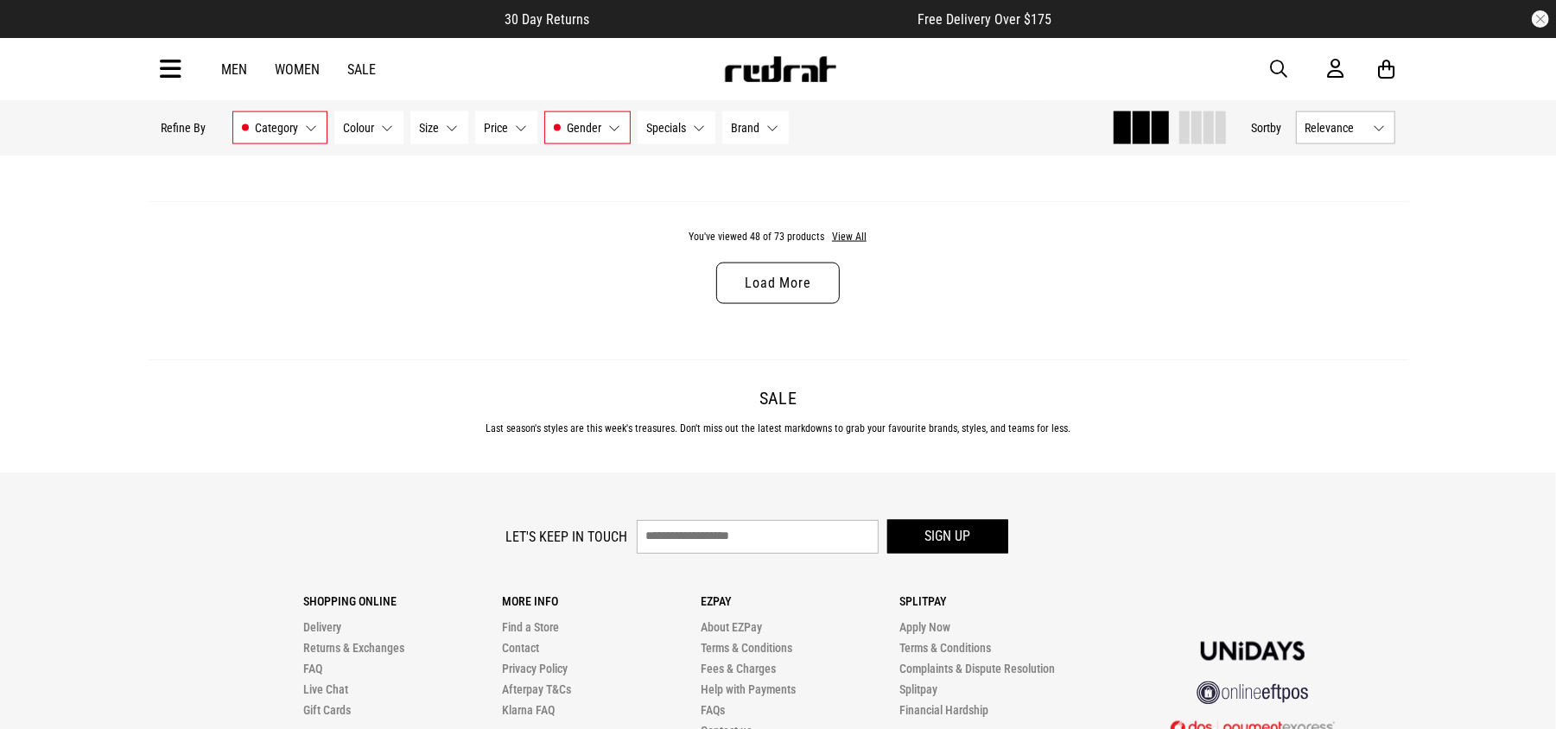
scroll to position [11151, 0]
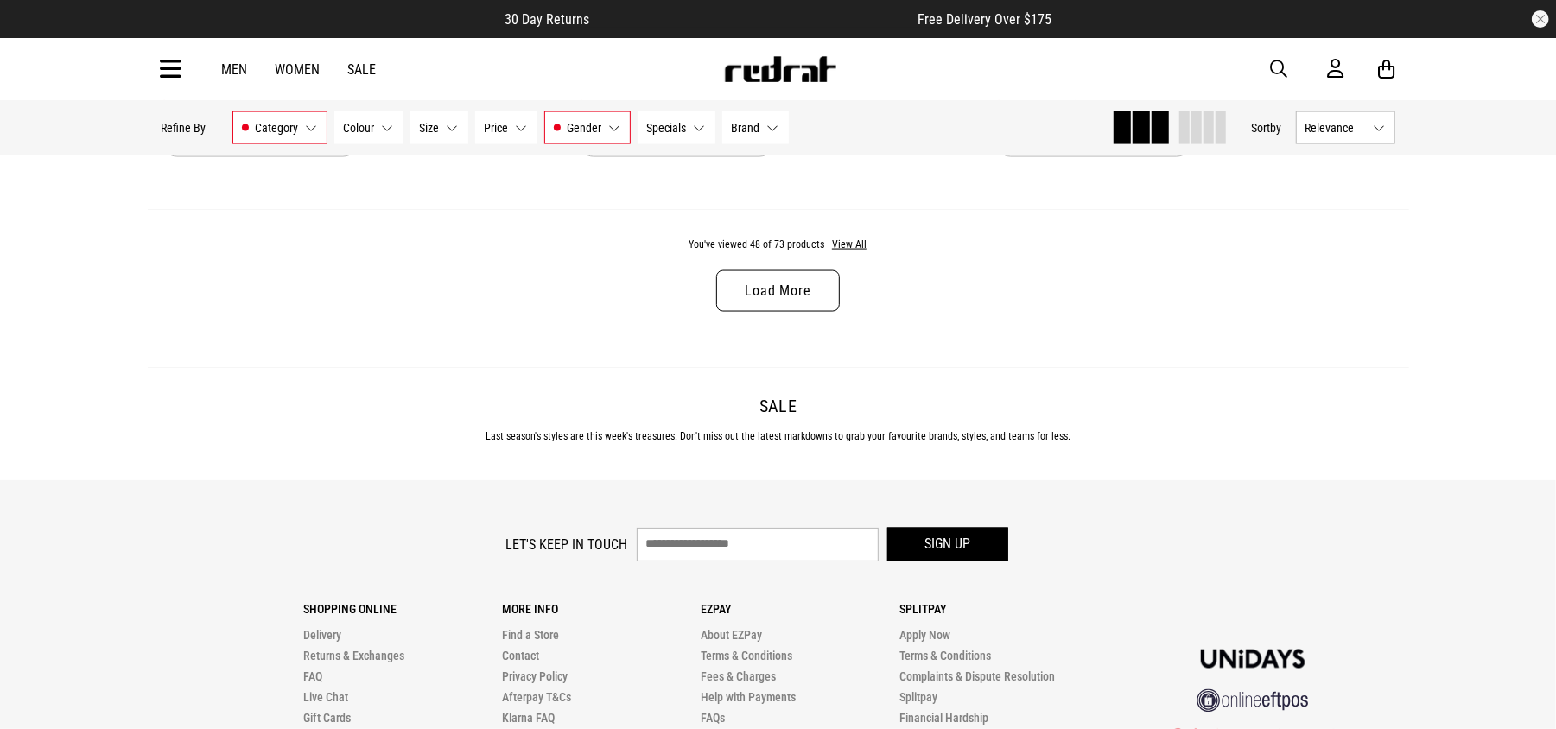
click at [788, 312] on link "Load More" at bounding box center [777, 290] width 123 height 41
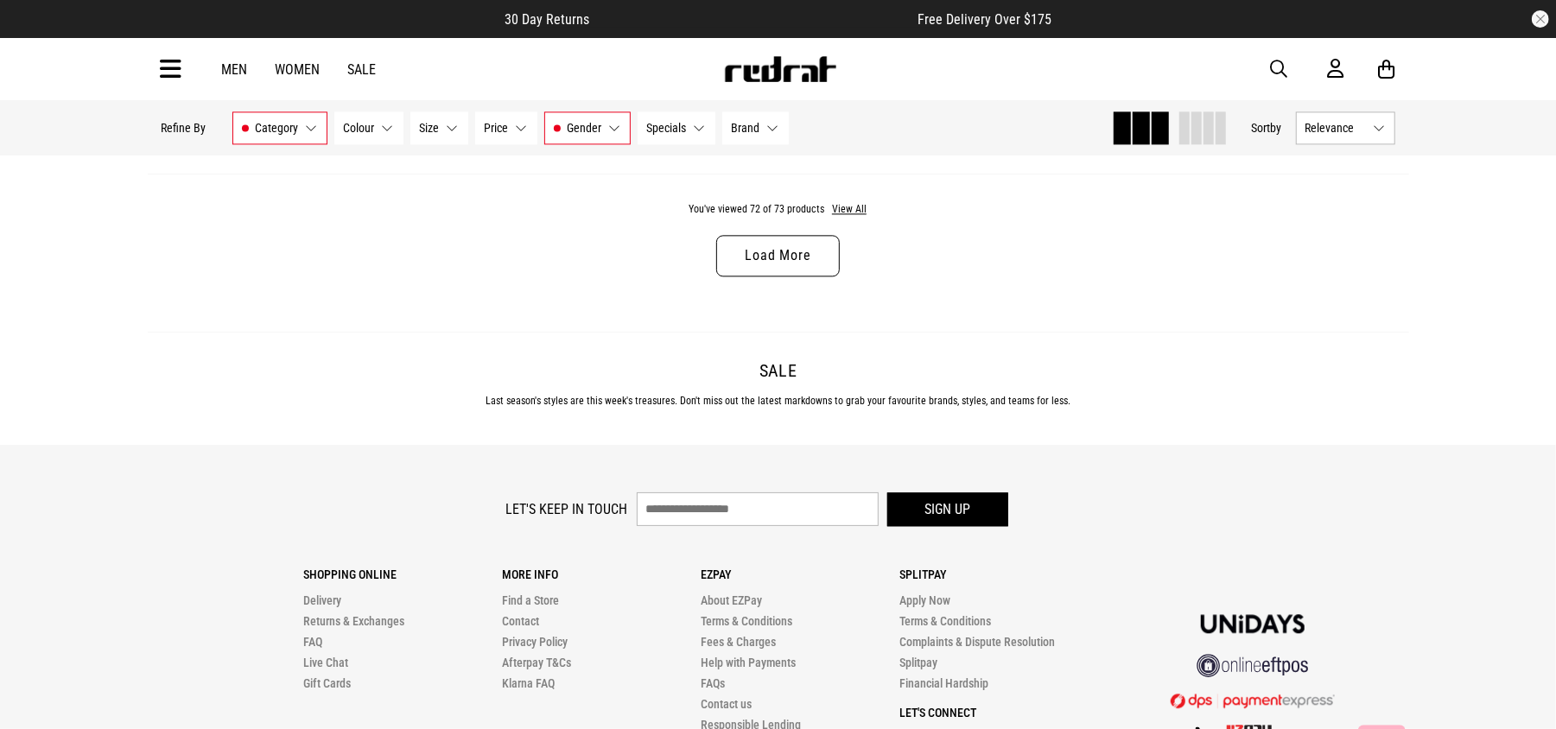
scroll to position [16693, 0]
click at [315, 130] on button "Category Sale - Footwear" at bounding box center [279, 127] width 95 height 33
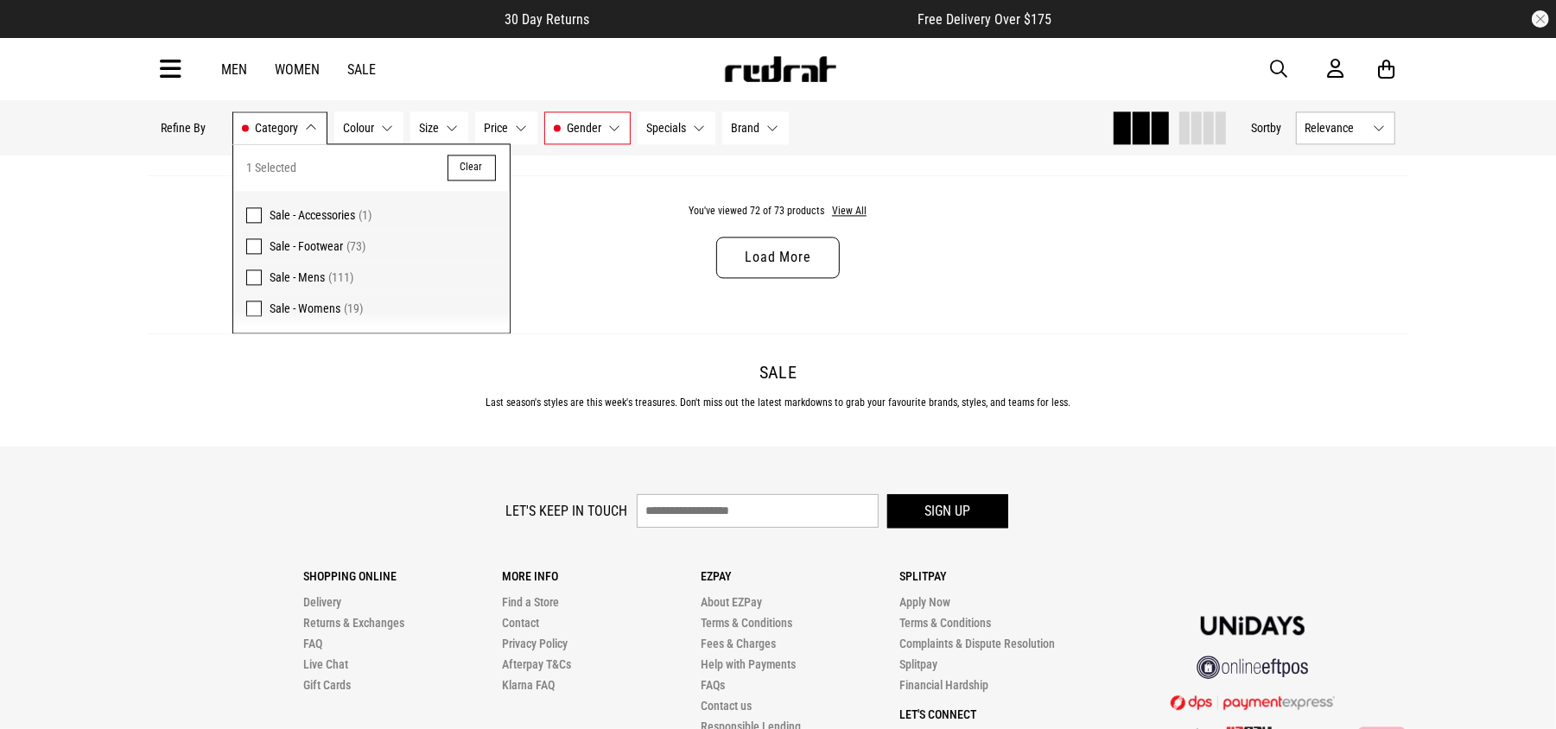
click at [252, 273] on span at bounding box center [254, 278] width 16 height 16
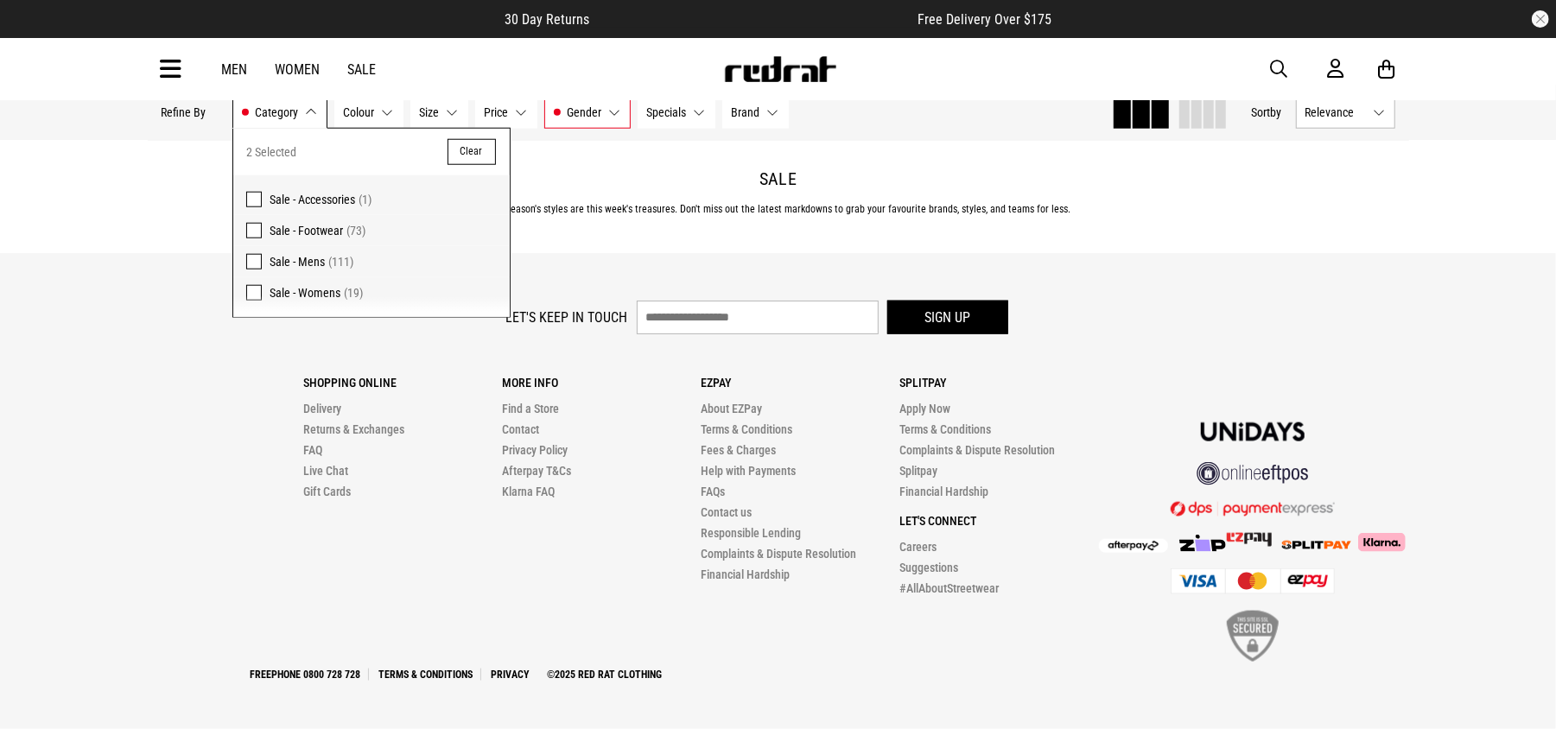
scroll to position [5891, 0]
click at [253, 239] on label "Sale - Footwear (73)" at bounding box center [371, 230] width 277 height 31
click at [612, 112] on button "Gender Mens" at bounding box center [587, 112] width 86 height 33
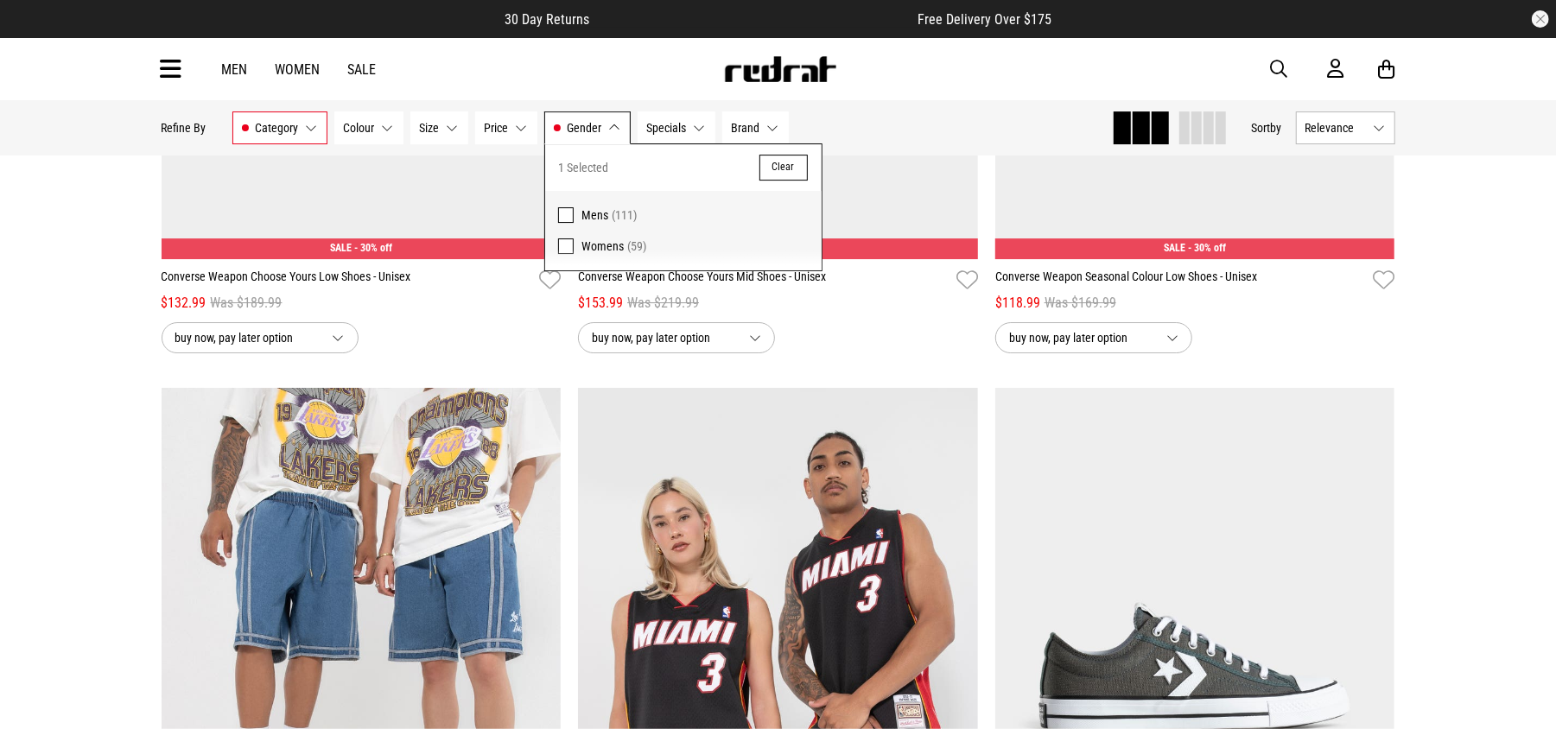
scroll to position [4015, 0]
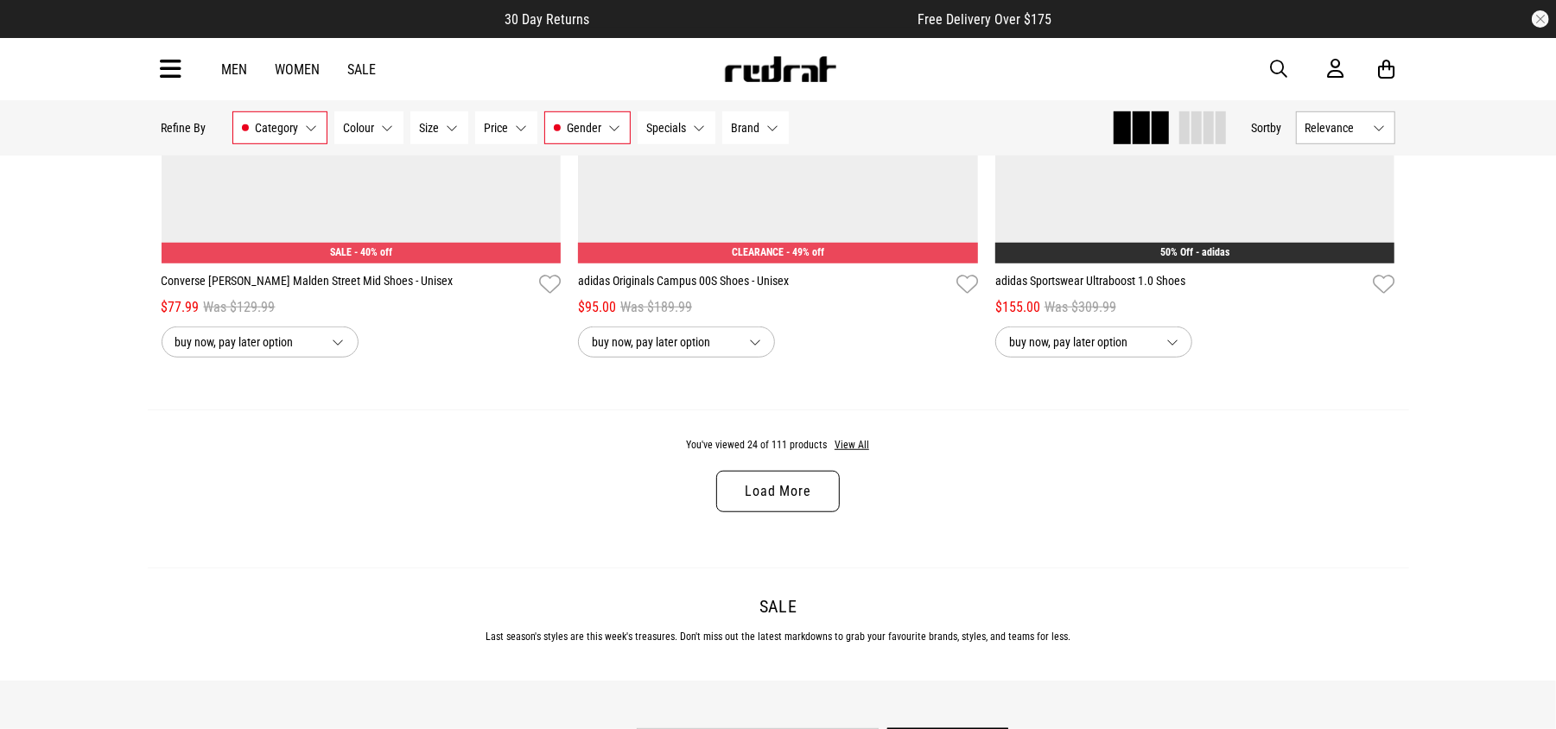
scroll to position [5425, 0]
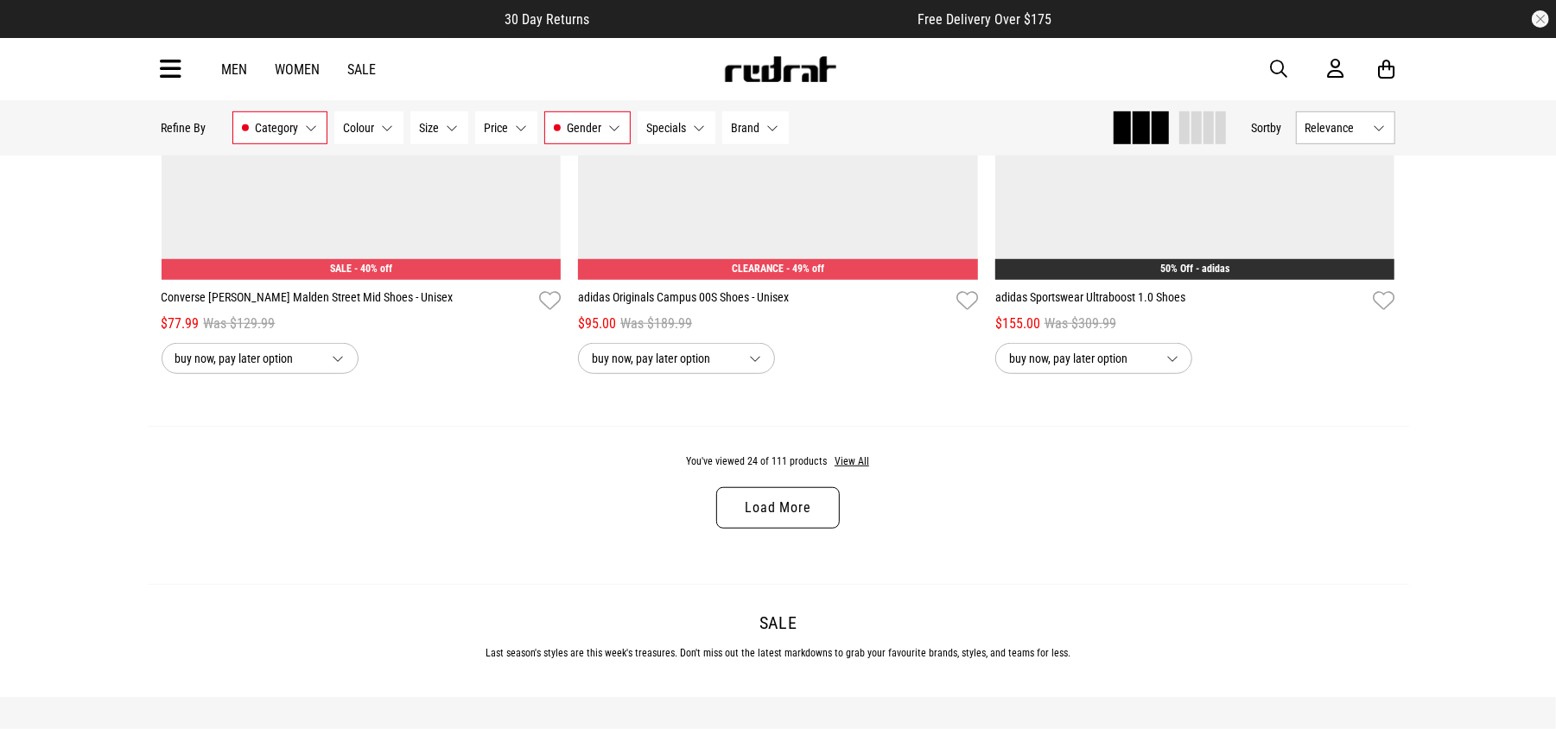
click at [776, 527] on link "Load More" at bounding box center [777, 507] width 123 height 41
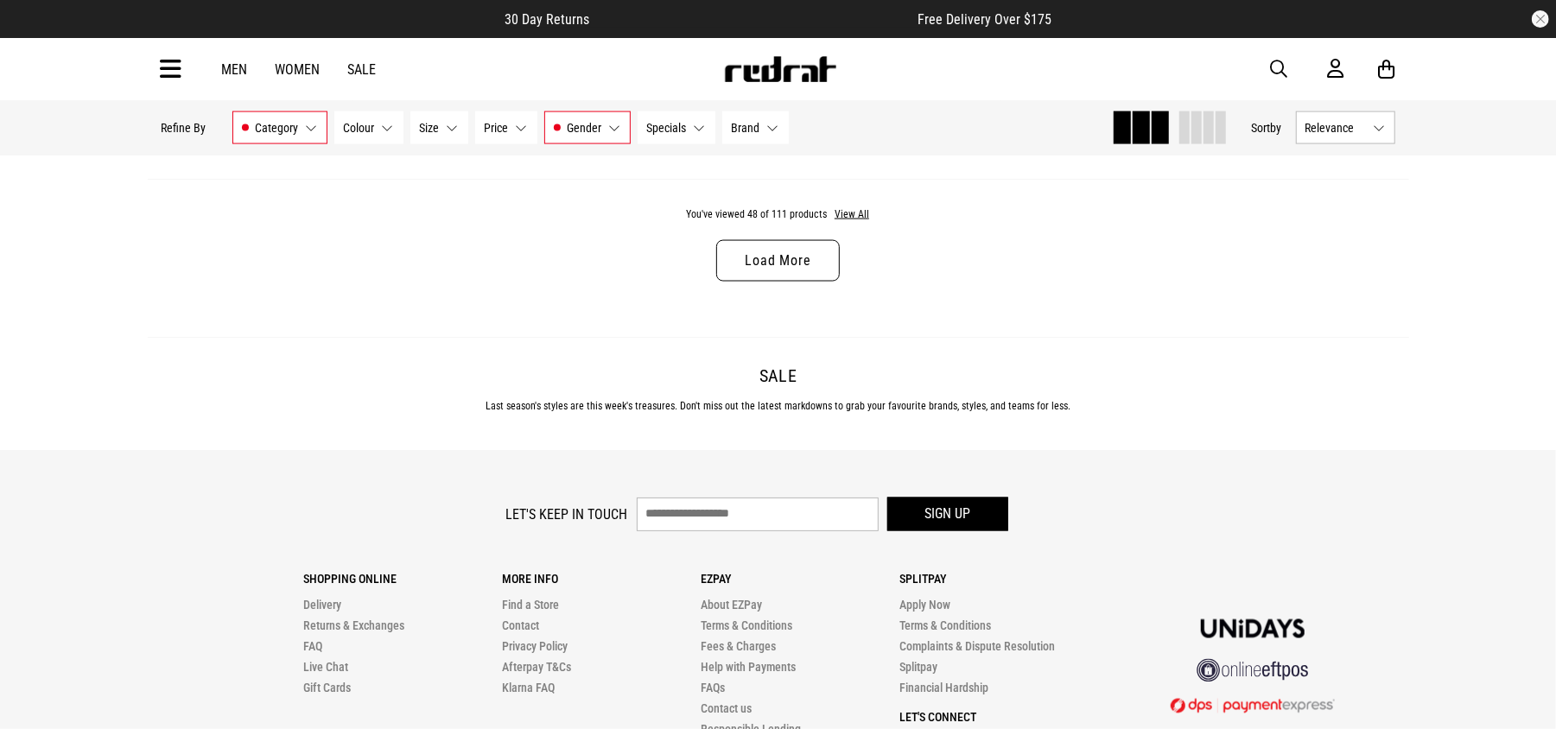
scroll to position [11187, 0]
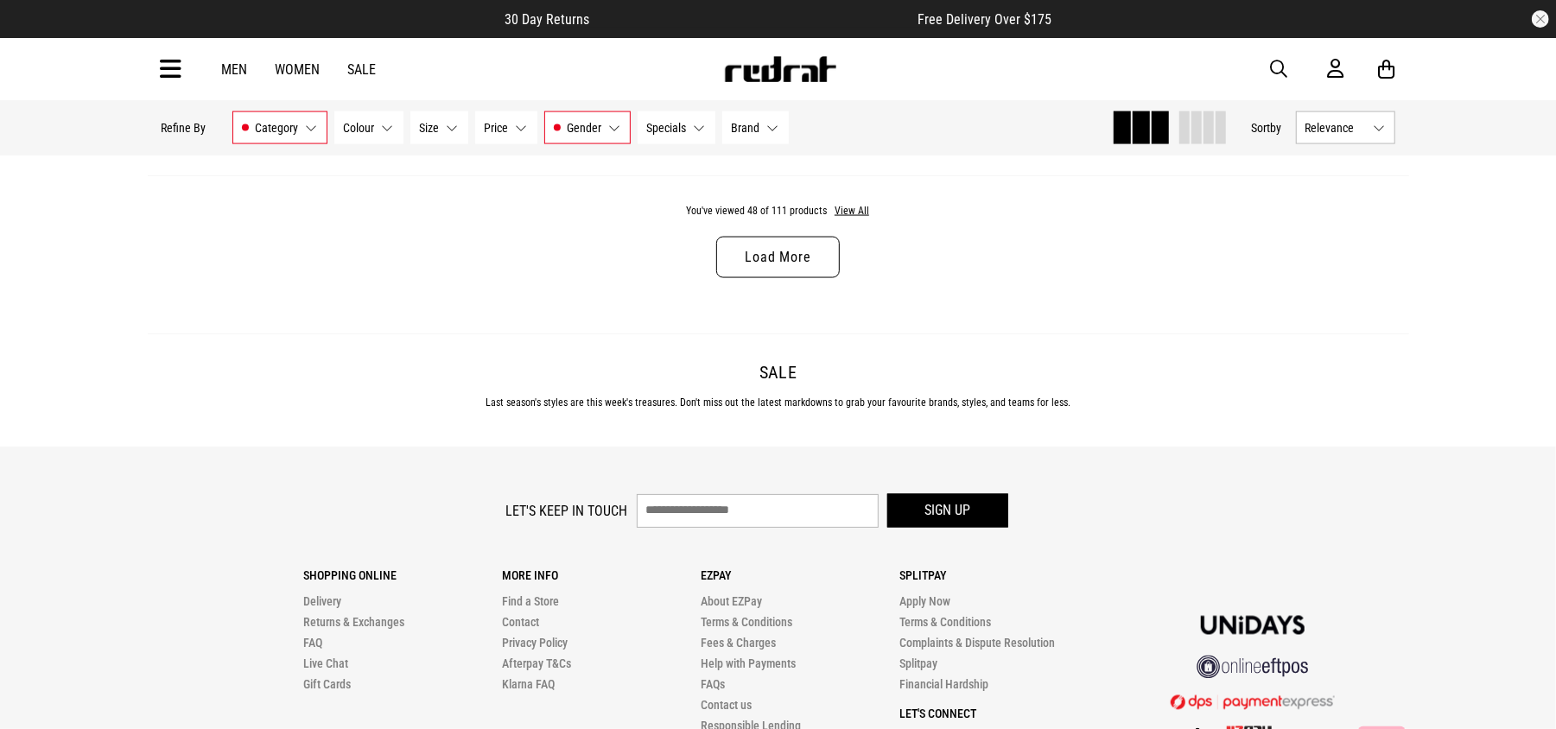
click at [798, 278] on link "Load More" at bounding box center [777, 257] width 123 height 41
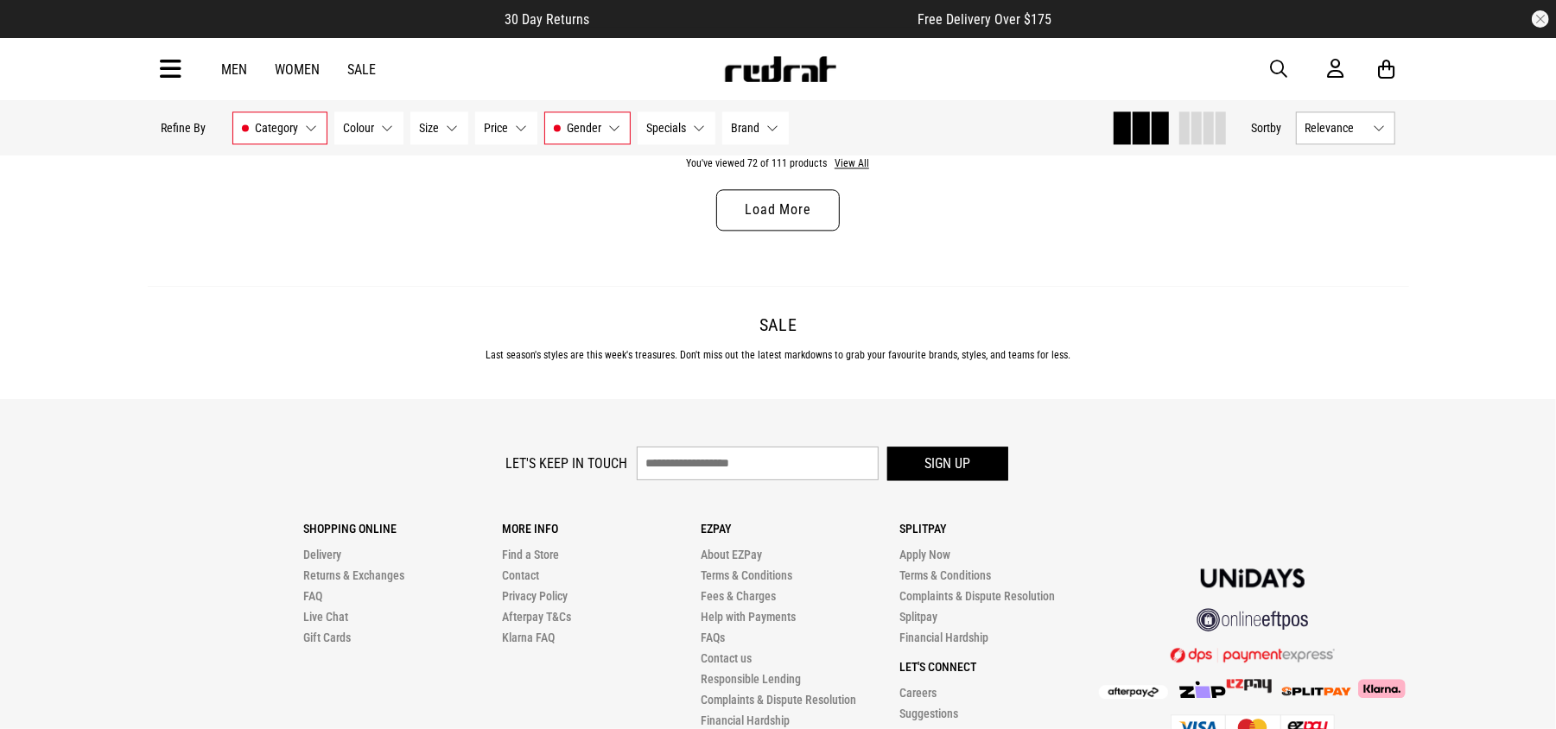
scroll to position [16743, 0]
click at [795, 232] on link "Load More" at bounding box center [777, 210] width 123 height 41
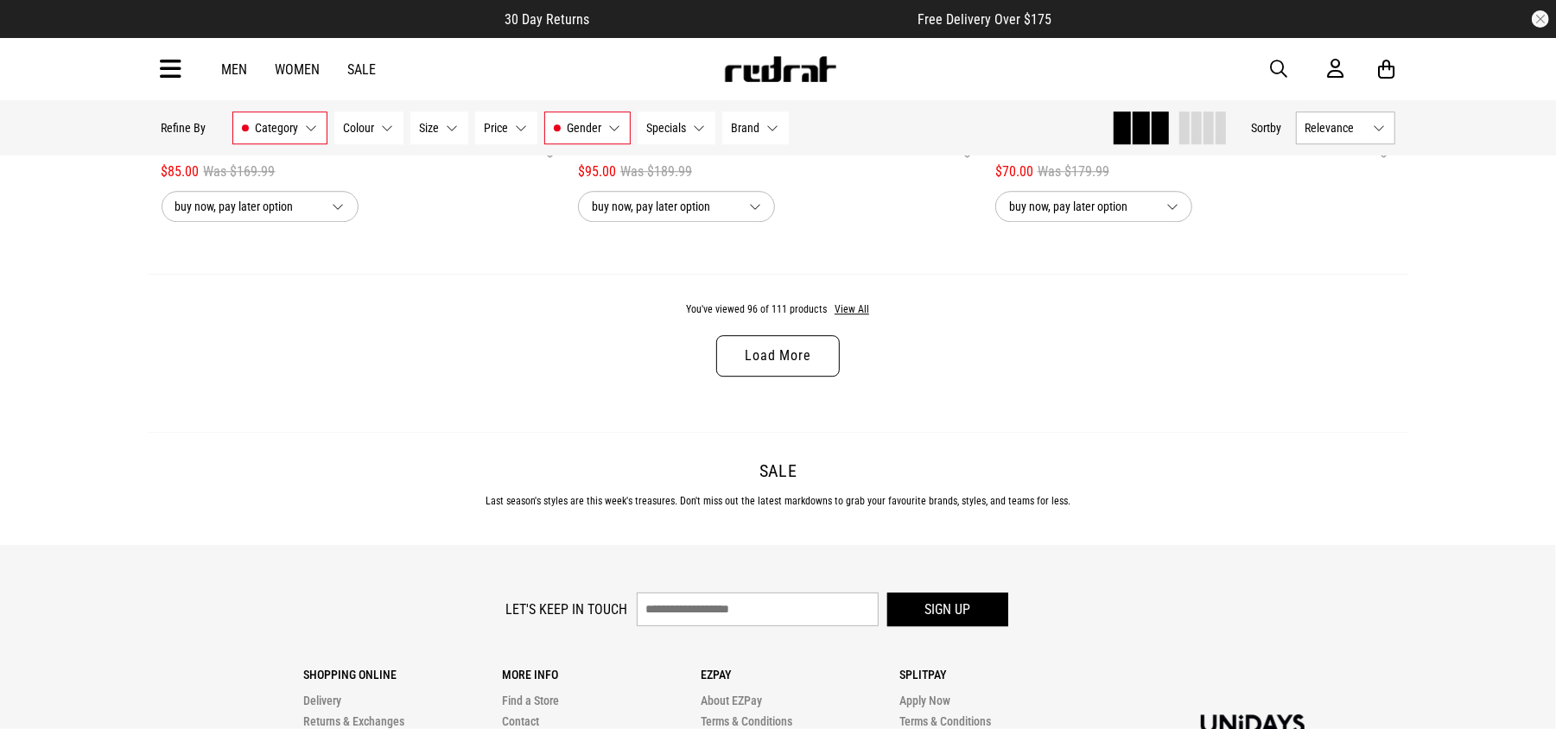
scroll to position [22036, 0]
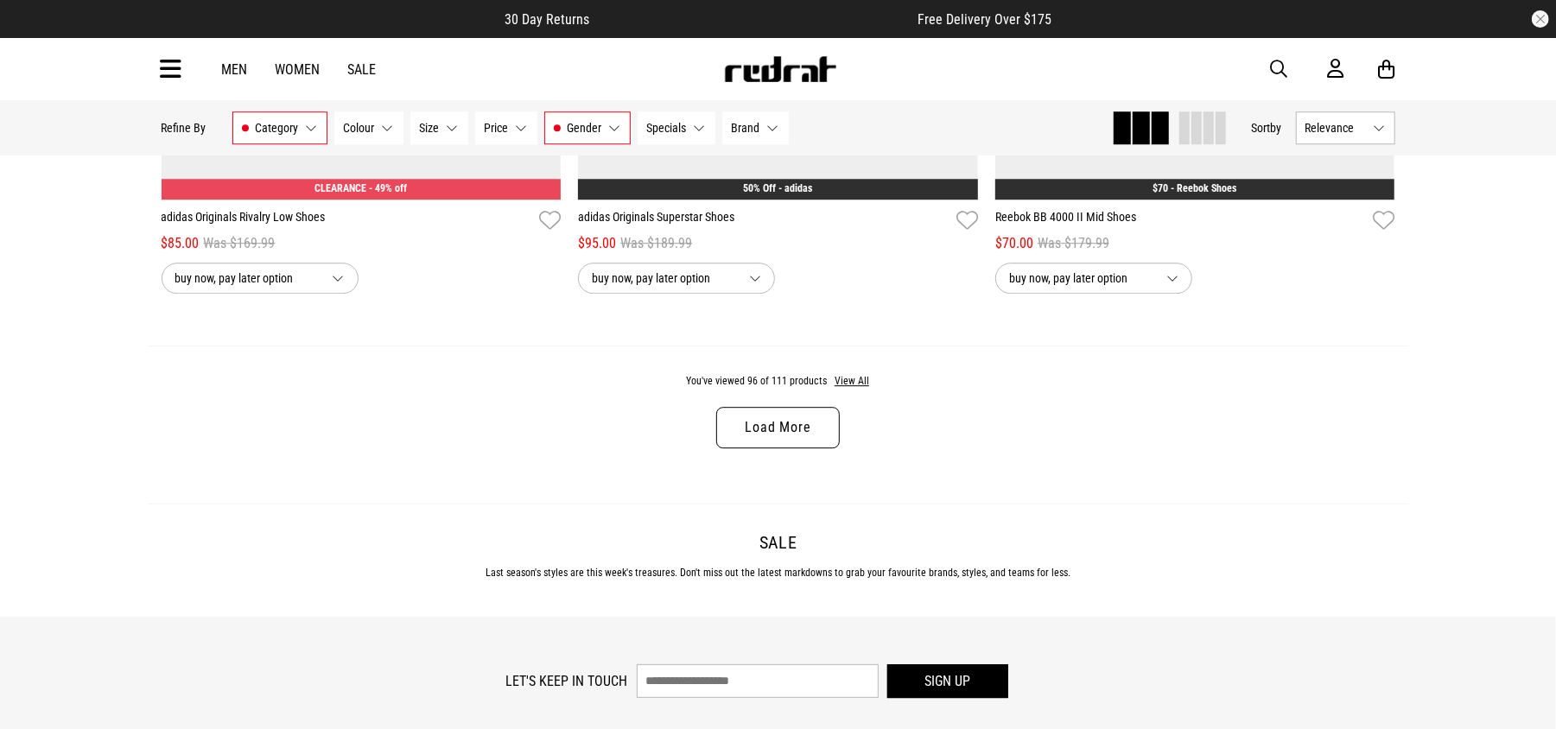
click at [766, 448] on link "Load More" at bounding box center [777, 427] width 123 height 41
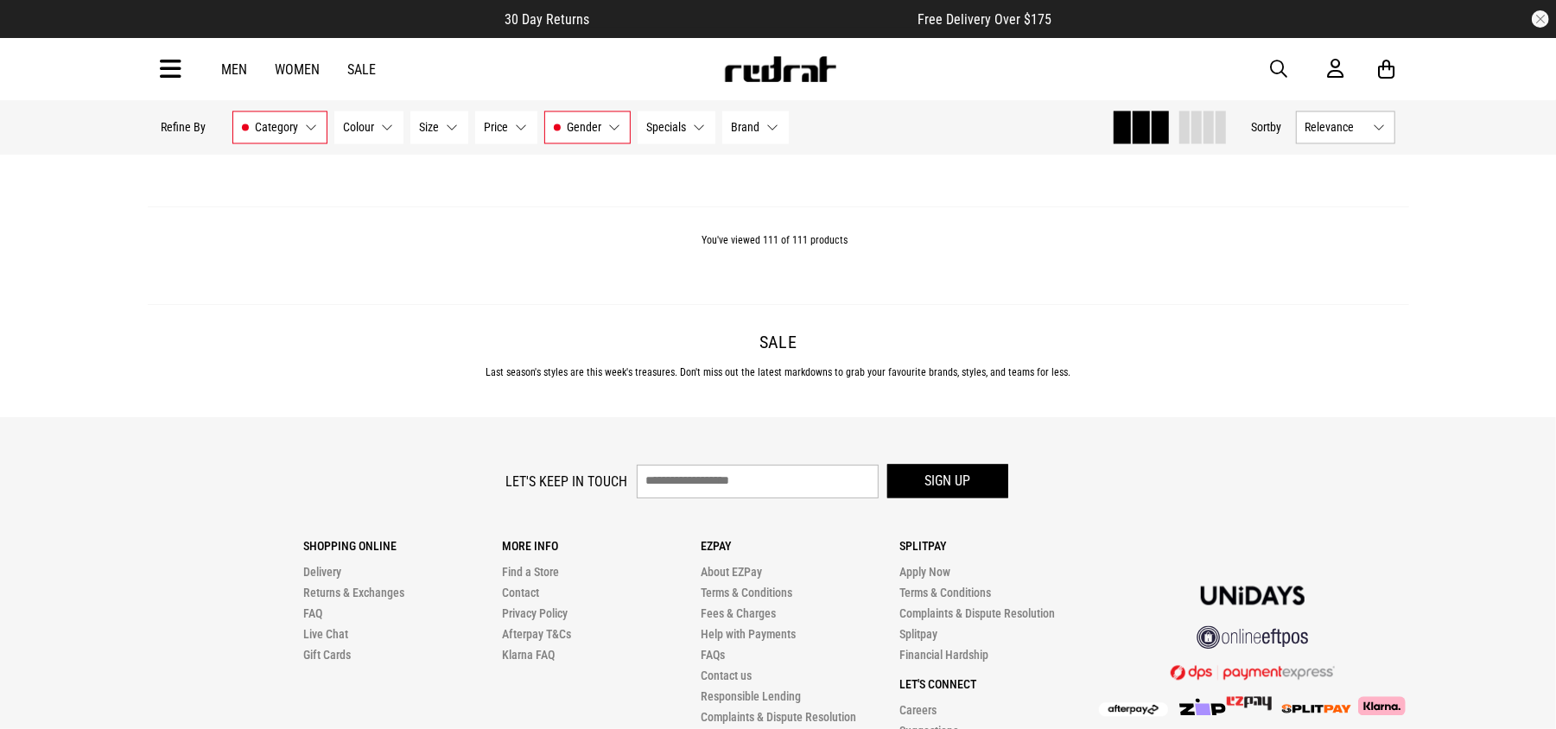
scroll to position [25614, 0]
